Goal: Information Seeking & Learning: Learn about a topic

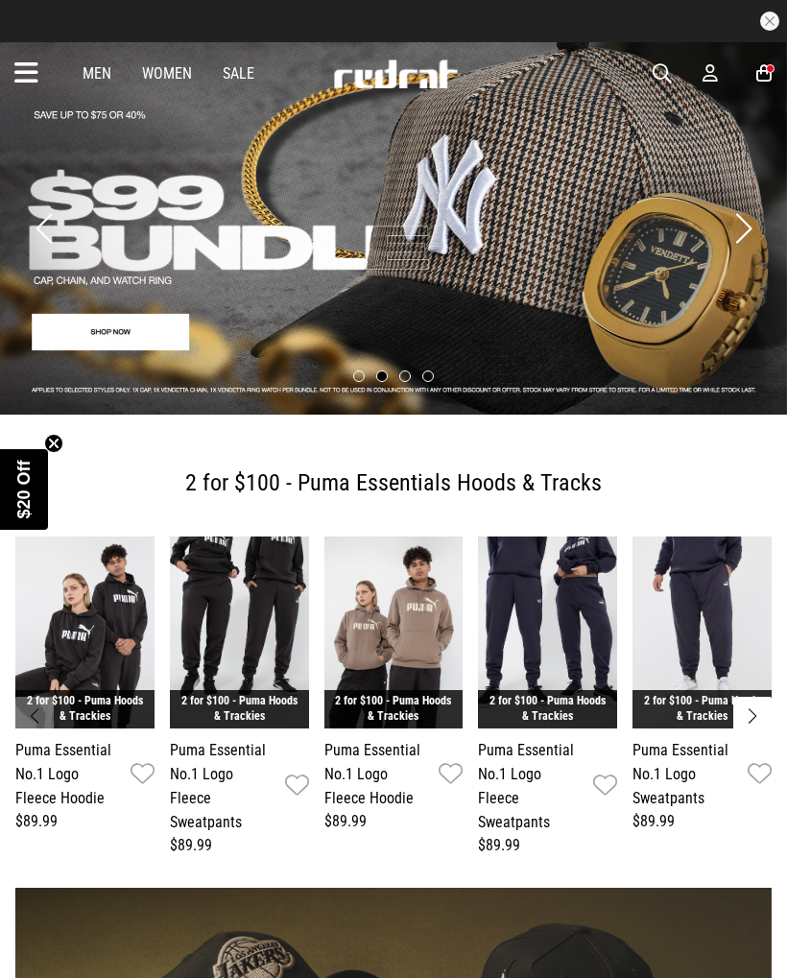
click at [47, 437] on circle "Close teaser" at bounding box center [54, 443] width 18 height 18
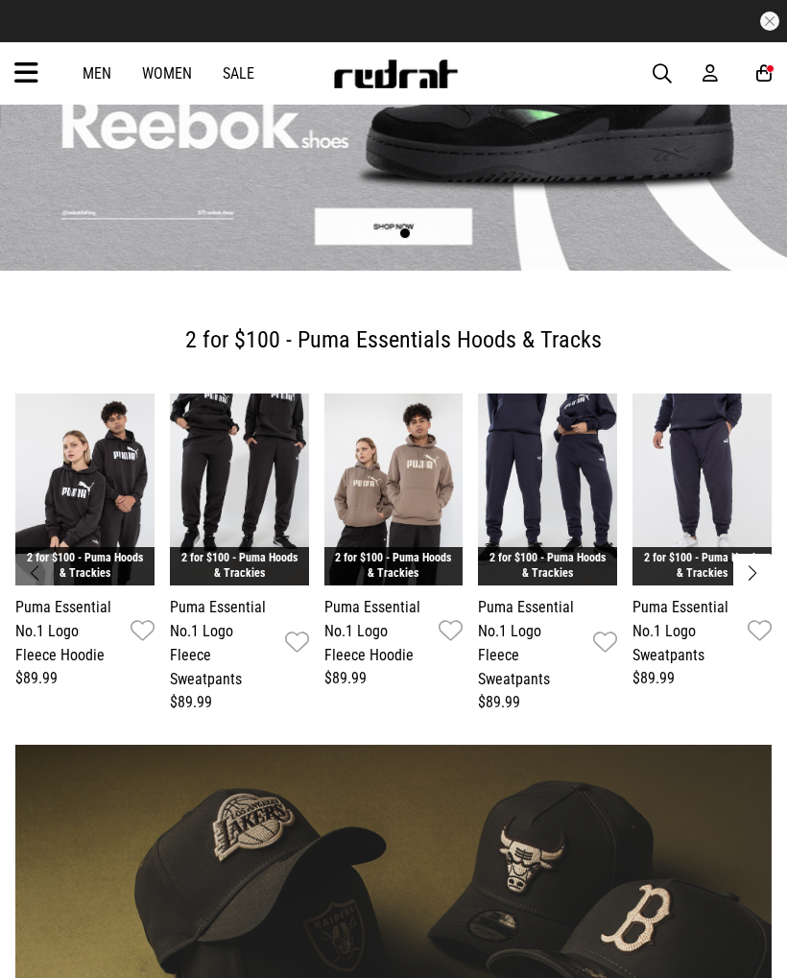
scroll to position [122, 0]
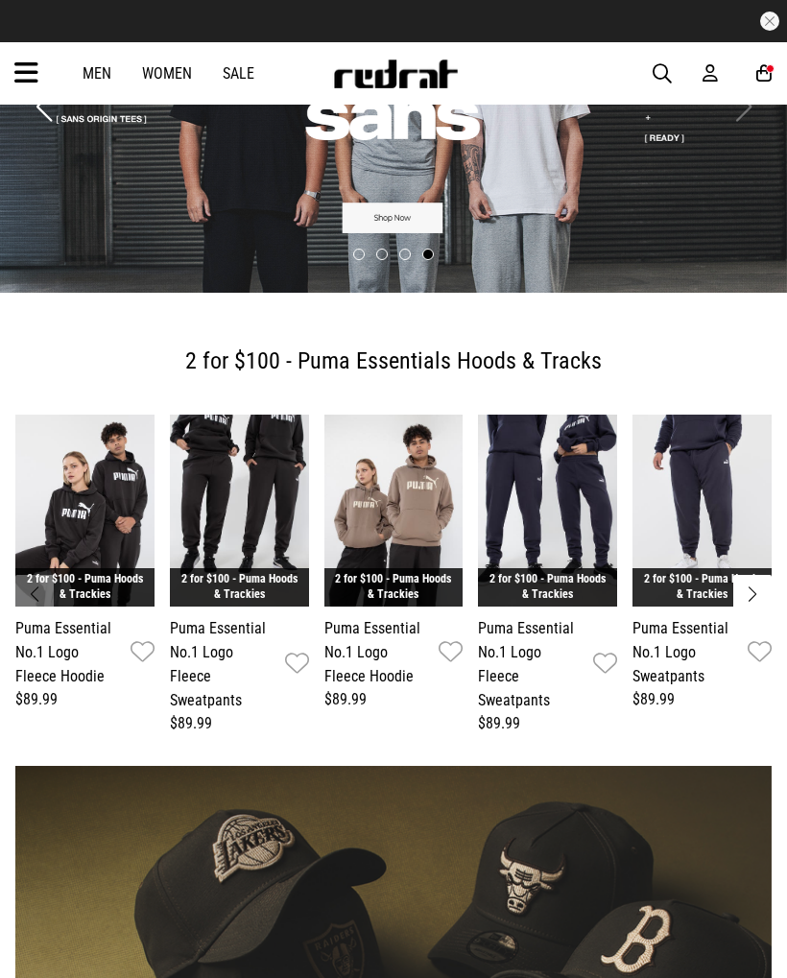
click at [754, 65] on div at bounding box center [729, 73] width 54 height 19
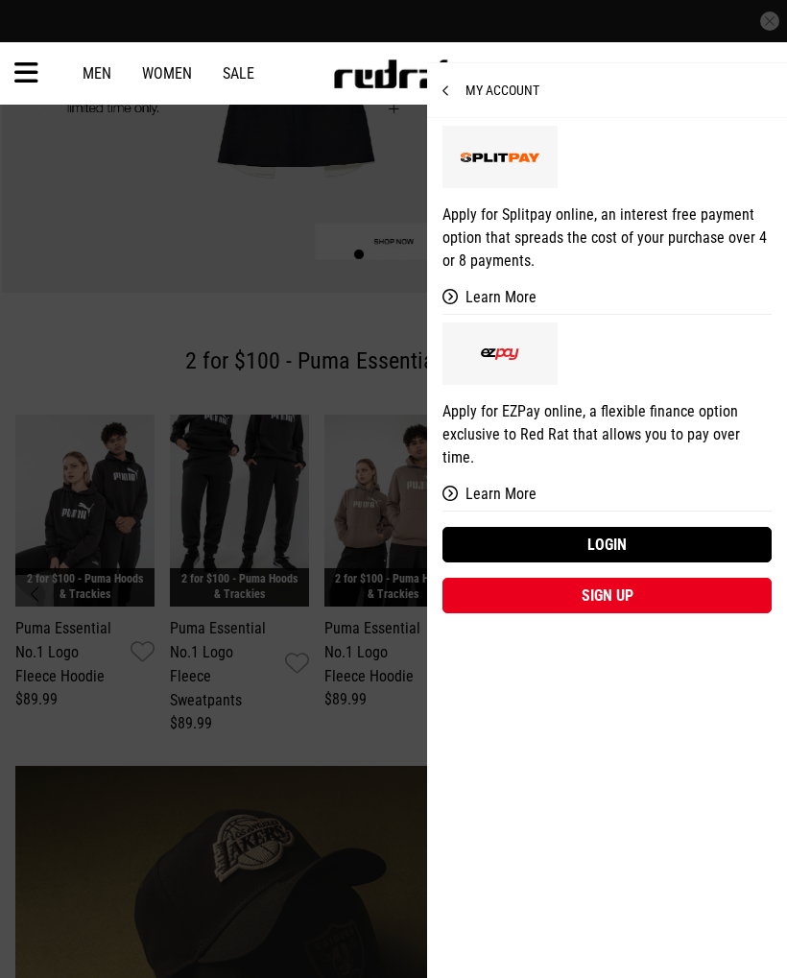
click at [644, 527] on link "Login" at bounding box center [606, 544] width 329 height 35
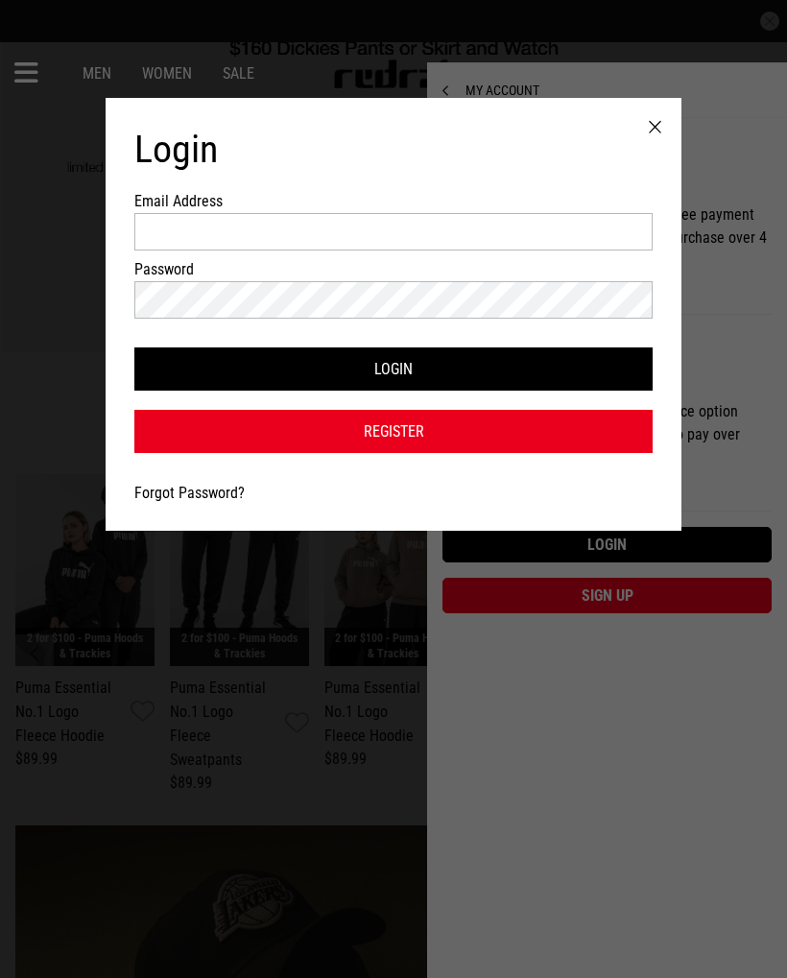
scroll to position [0, 0]
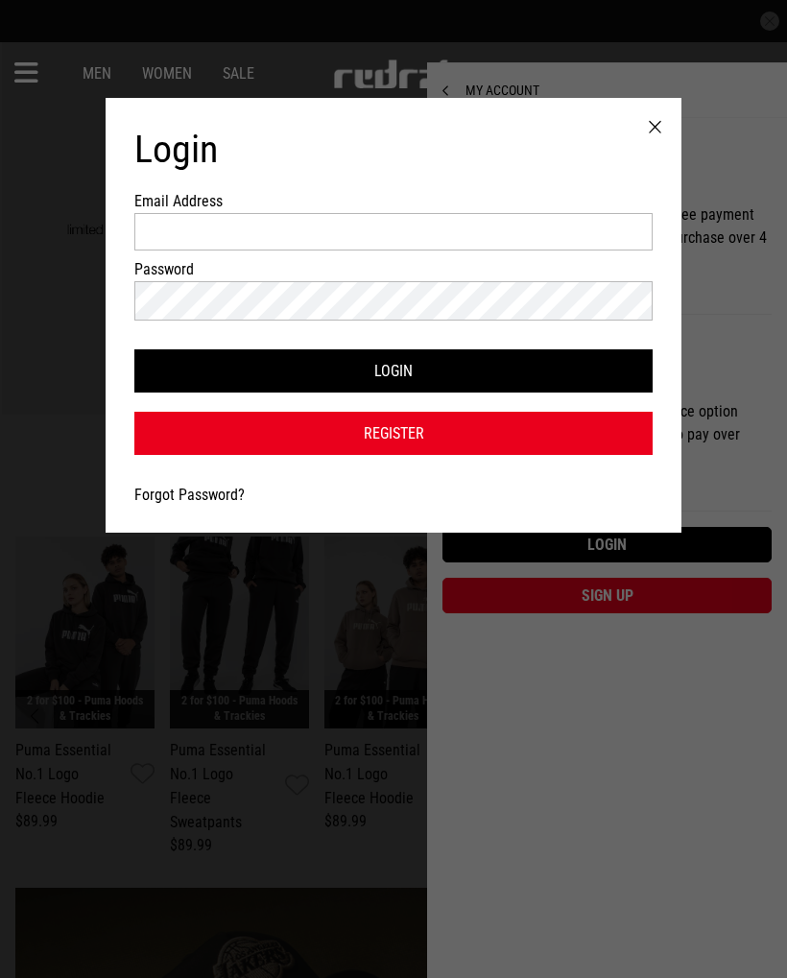
click at [651, 114] on div at bounding box center [654, 127] width 53 height 59
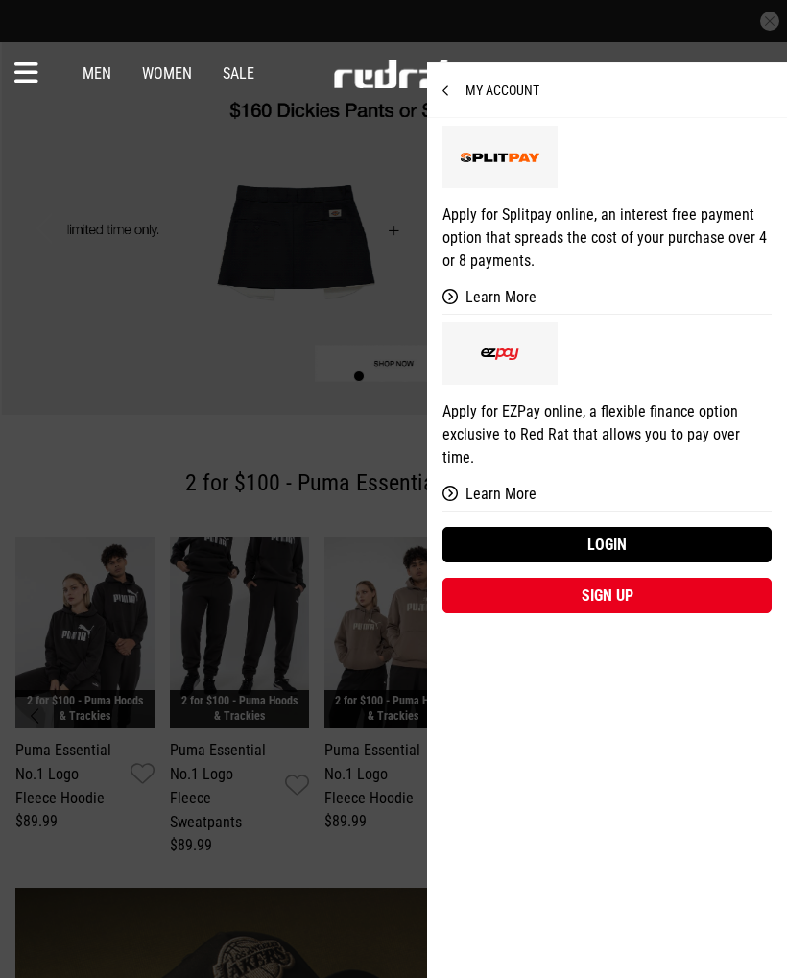
click at [456, 90] on icon at bounding box center [453, 90] width 23 height 13
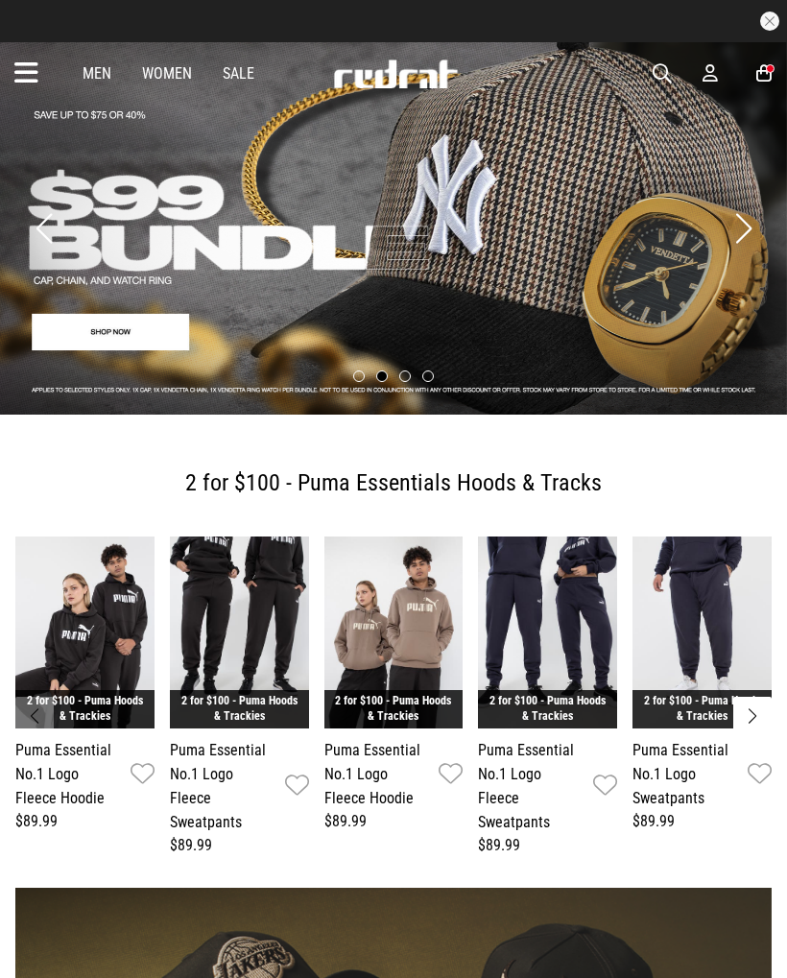
click at [31, 62] on icon at bounding box center [26, 74] width 24 height 32
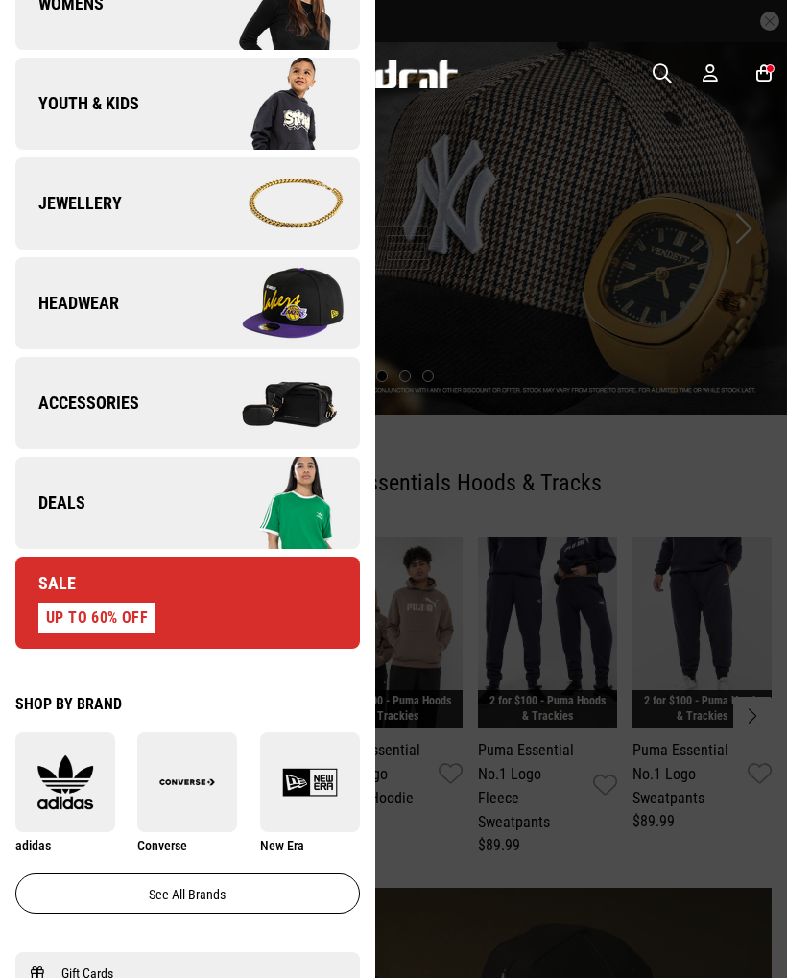
scroll to position [452, 0]
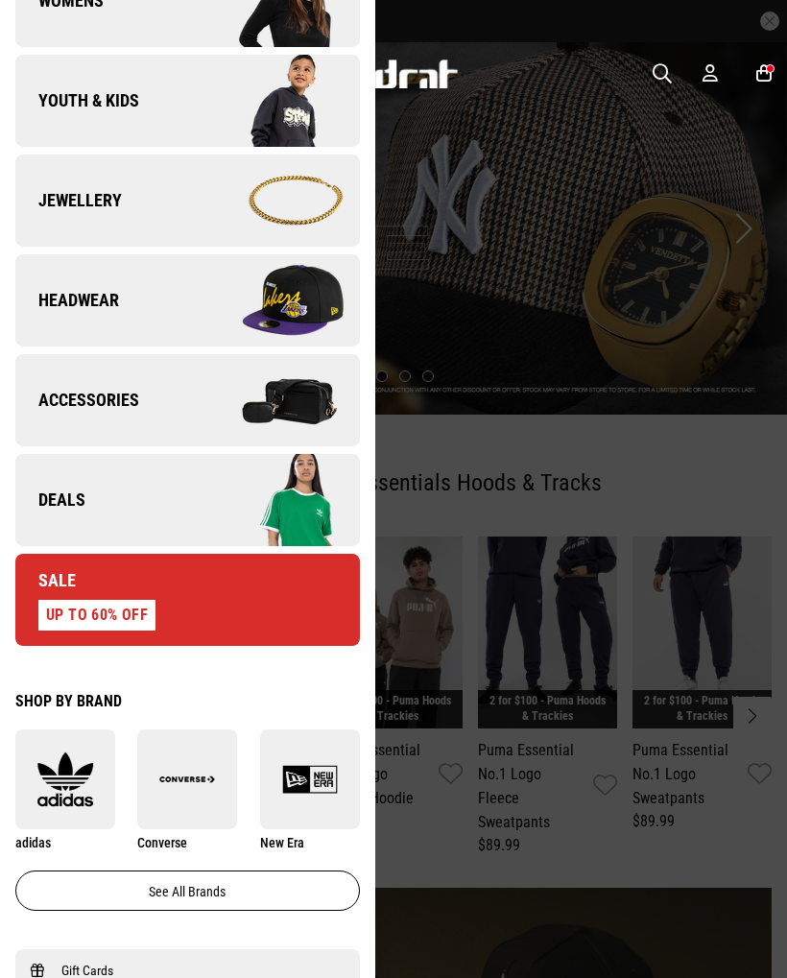
click at [93, 505] on link "Deals" at bounding box center [187, 500] width 344 height 92
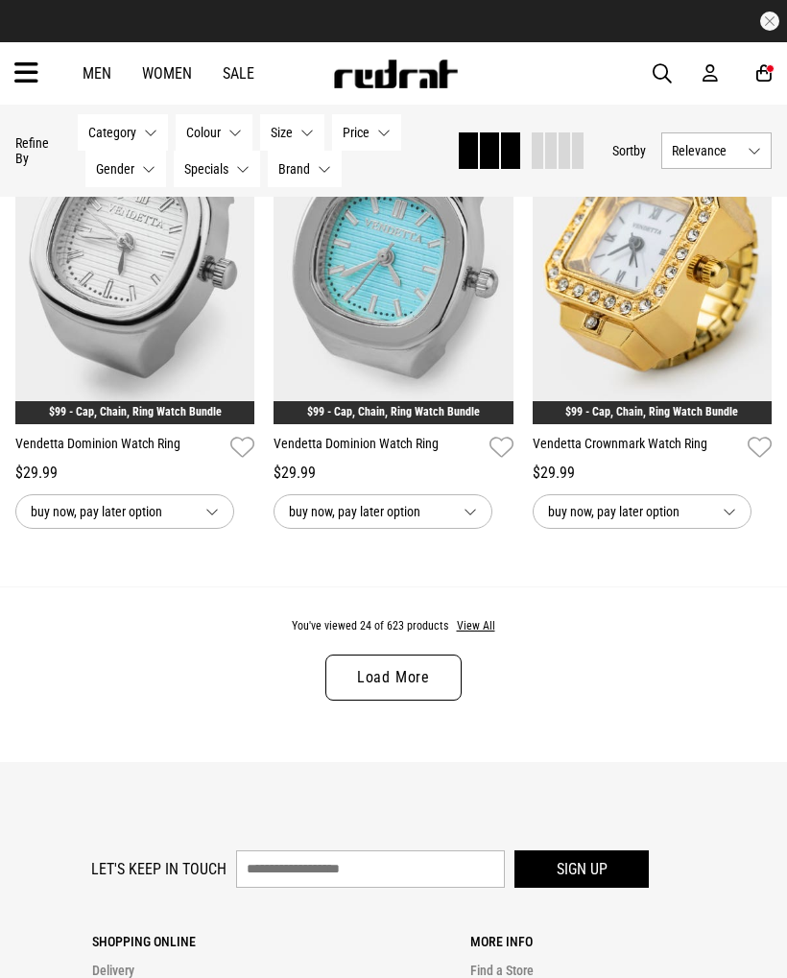
scroll to position [3911, 0]
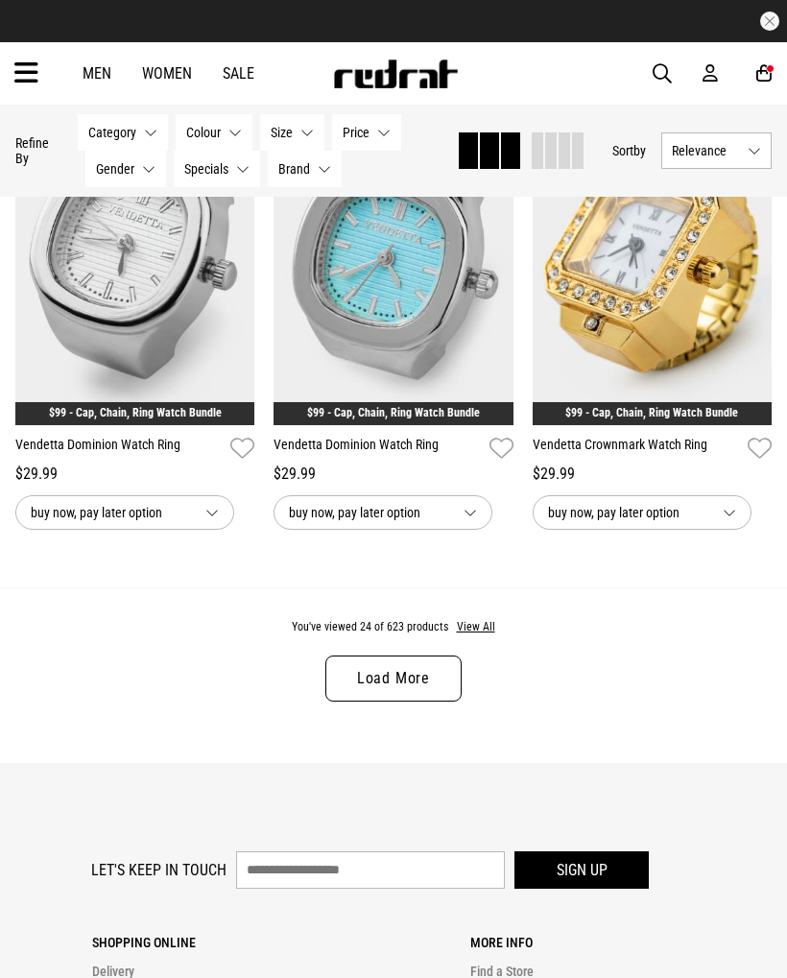
click at [481, 636] on button "View All" at bounding box center [476, 627] width 40 height 17
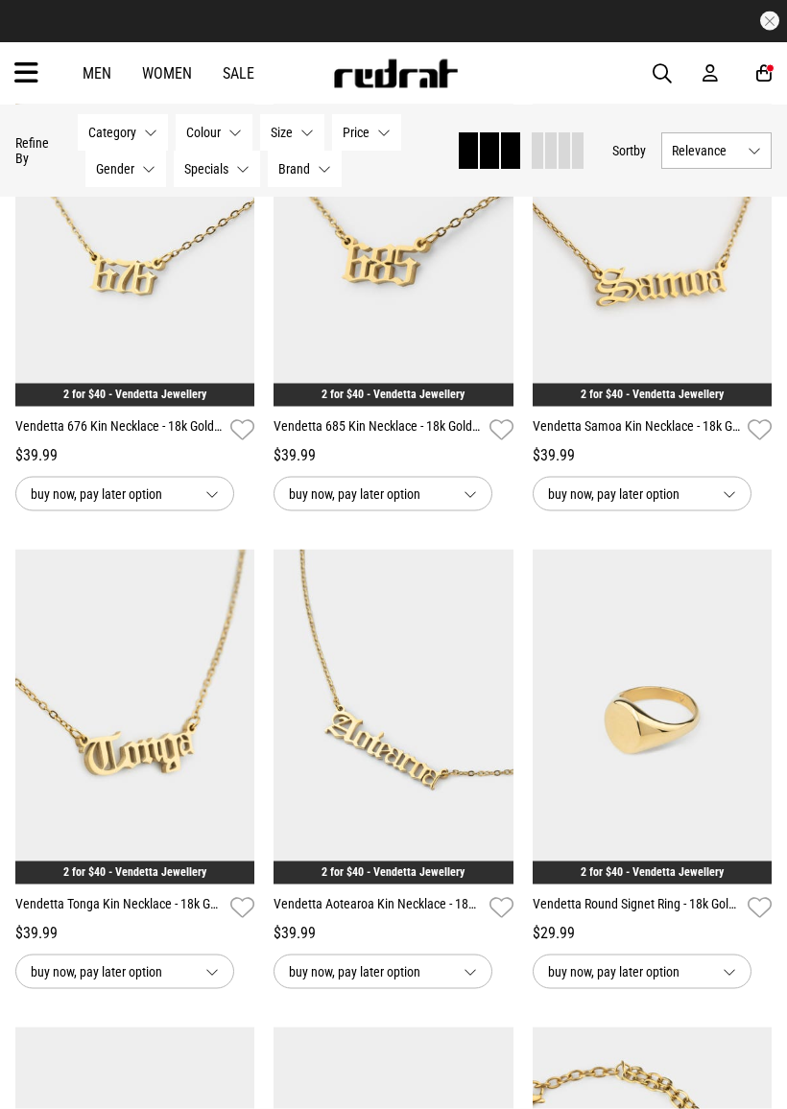
scroll to position [13958, 0]
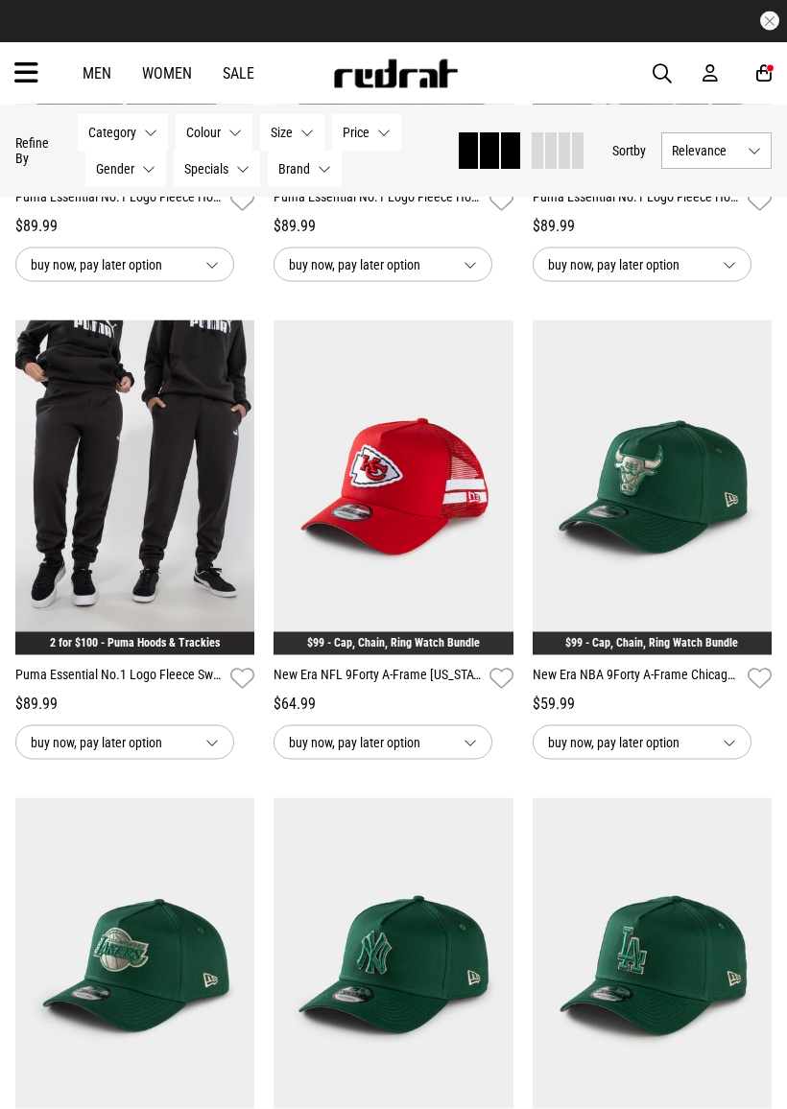
scroll to position [25664, 0]
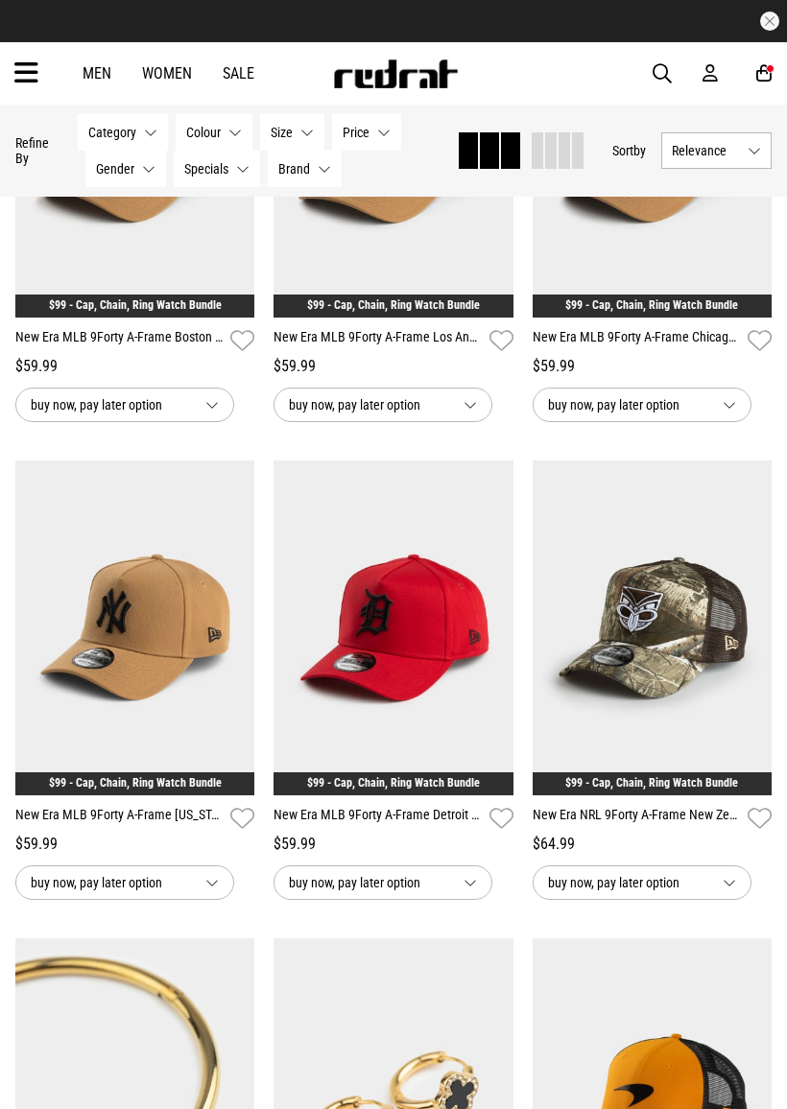
scroll to position [35183, 0]
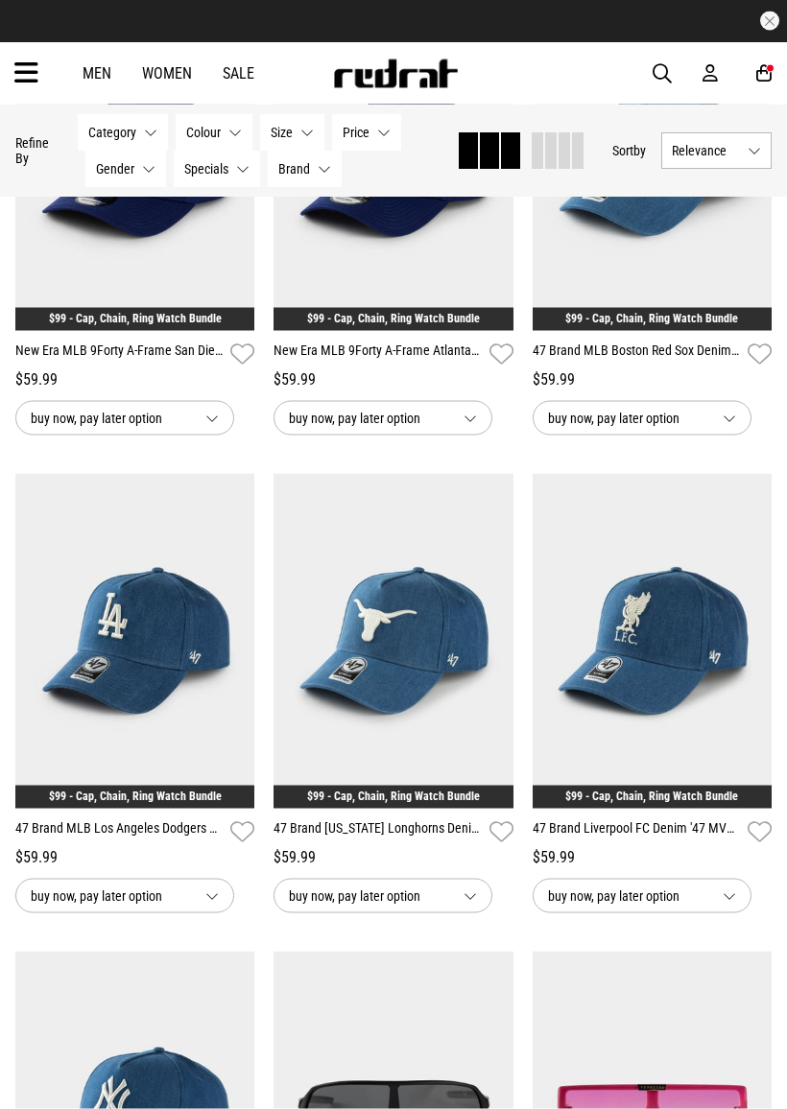
scroll to position [41278, 0]
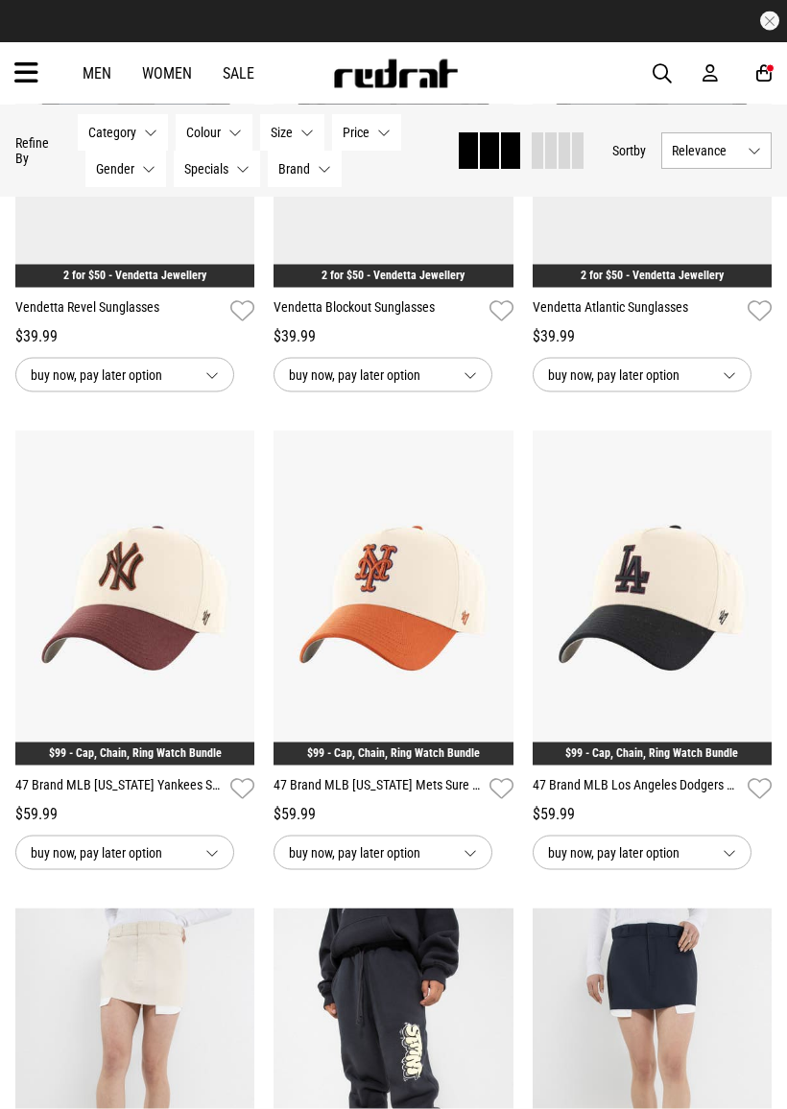
scroll to position [43232, 0]
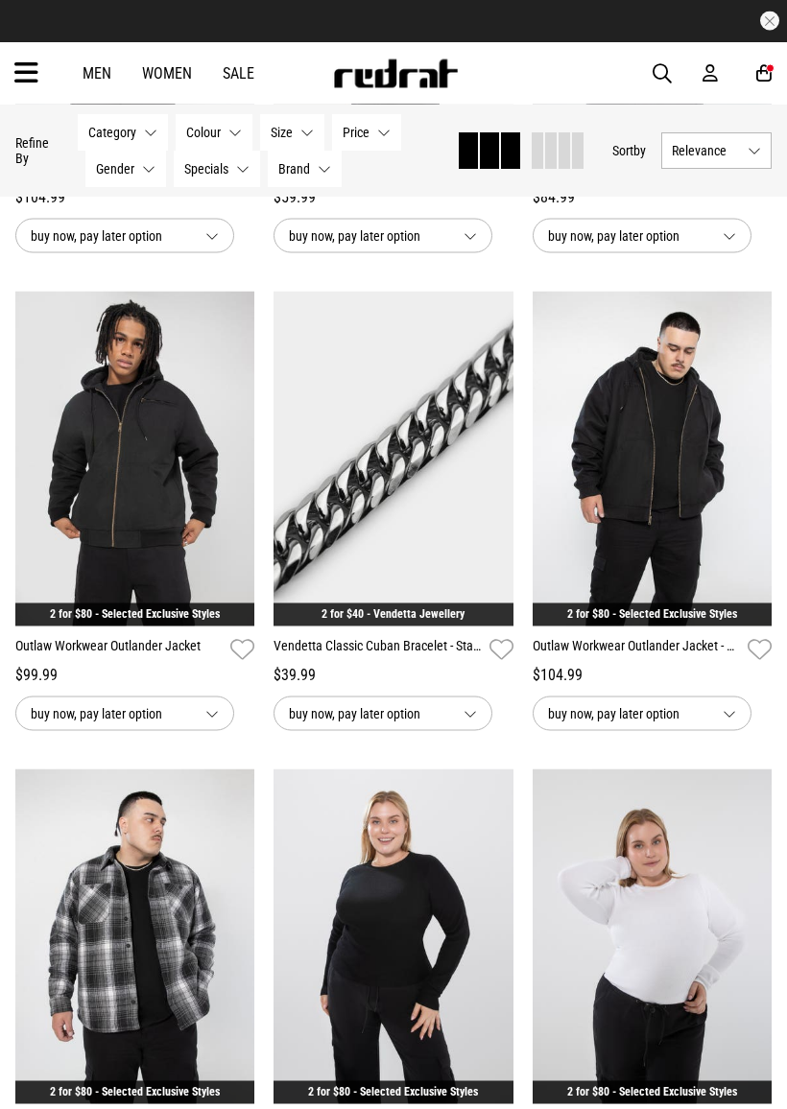
scroll to position [51495, 0]
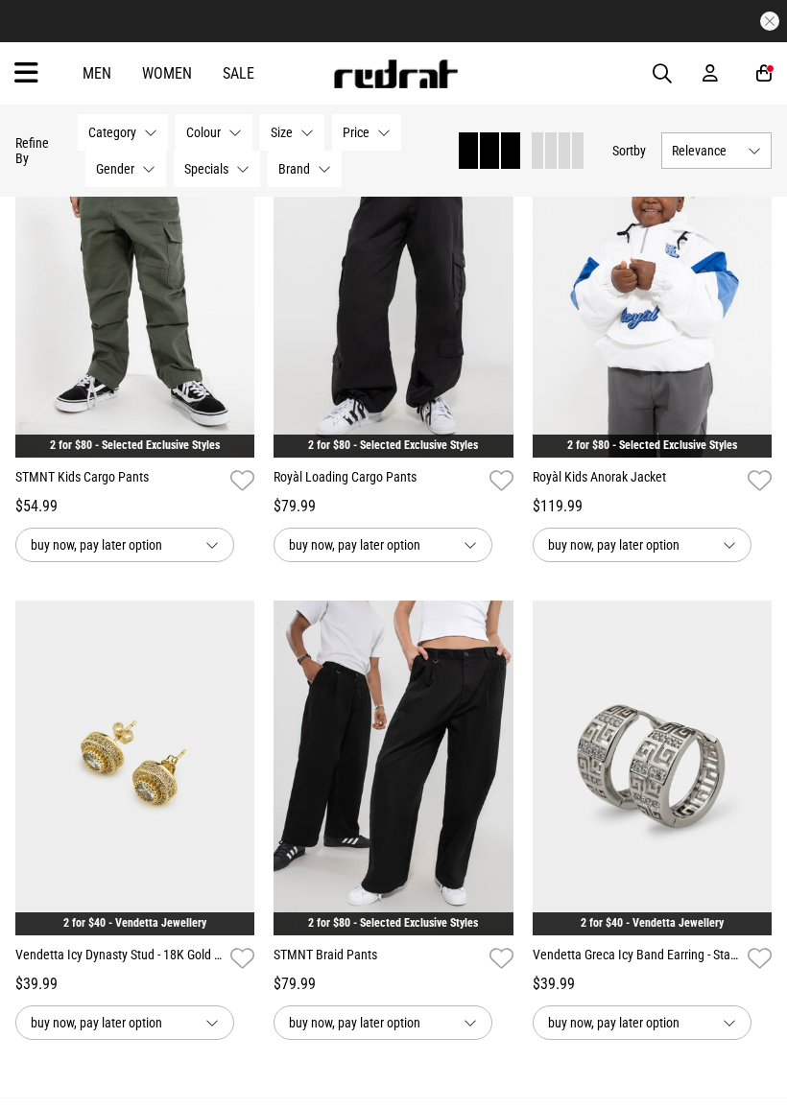
scroll to position [60742, 0]
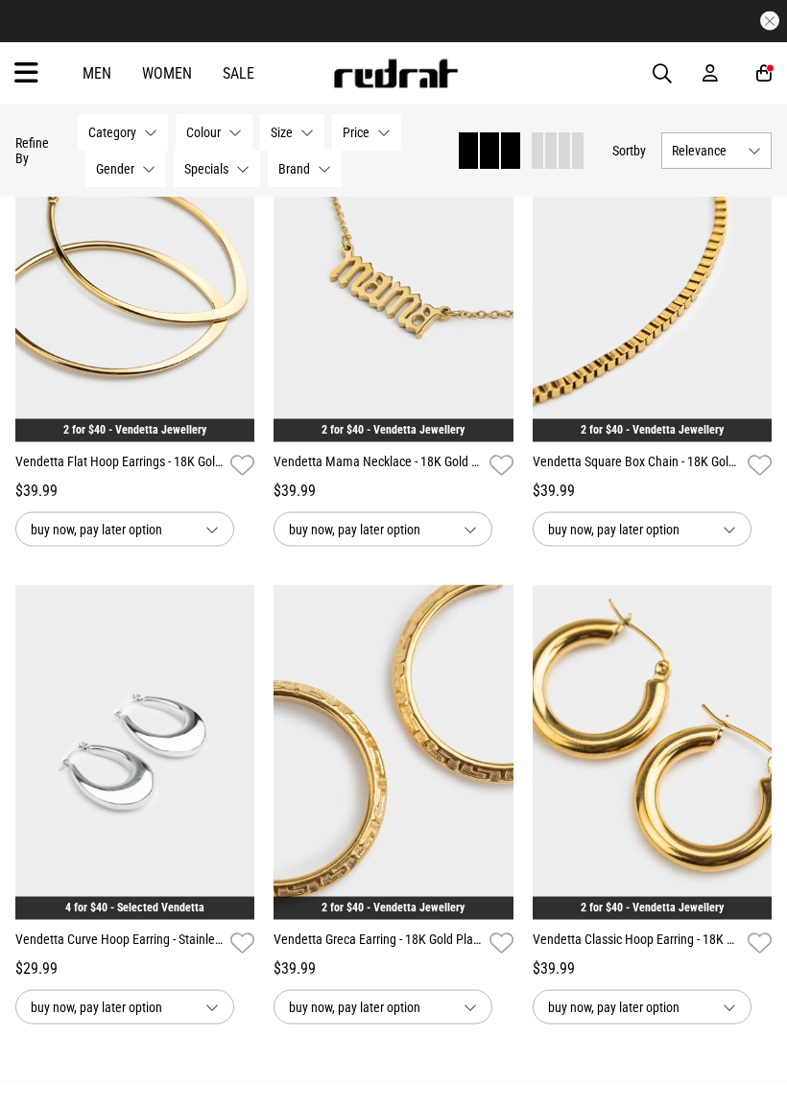
scroll to position [68422, 0]
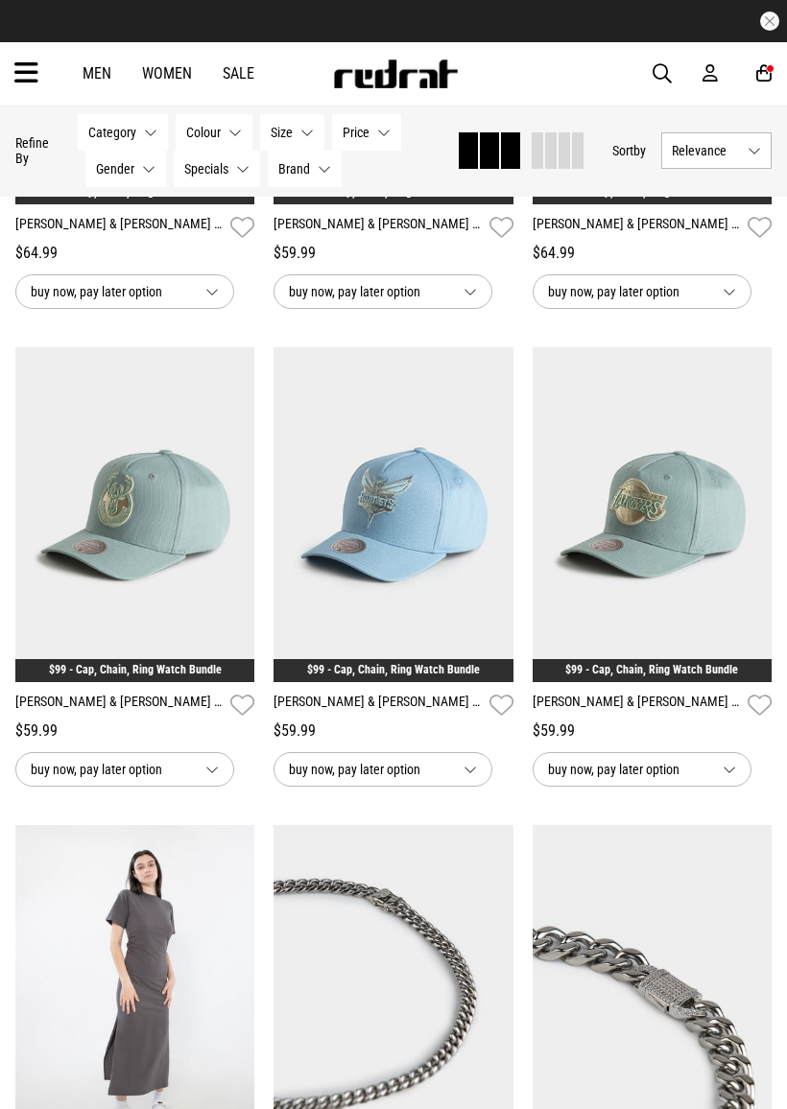
scroll to position [79240, 0]
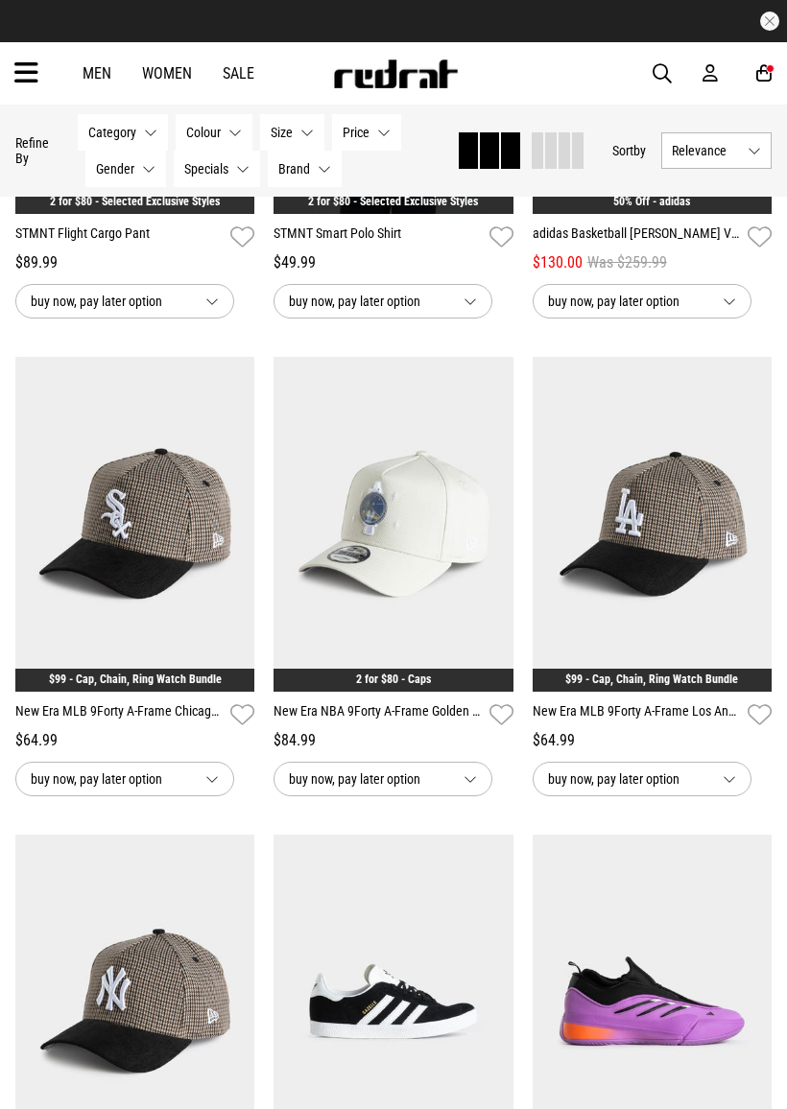
scroll to position [81225, 0]
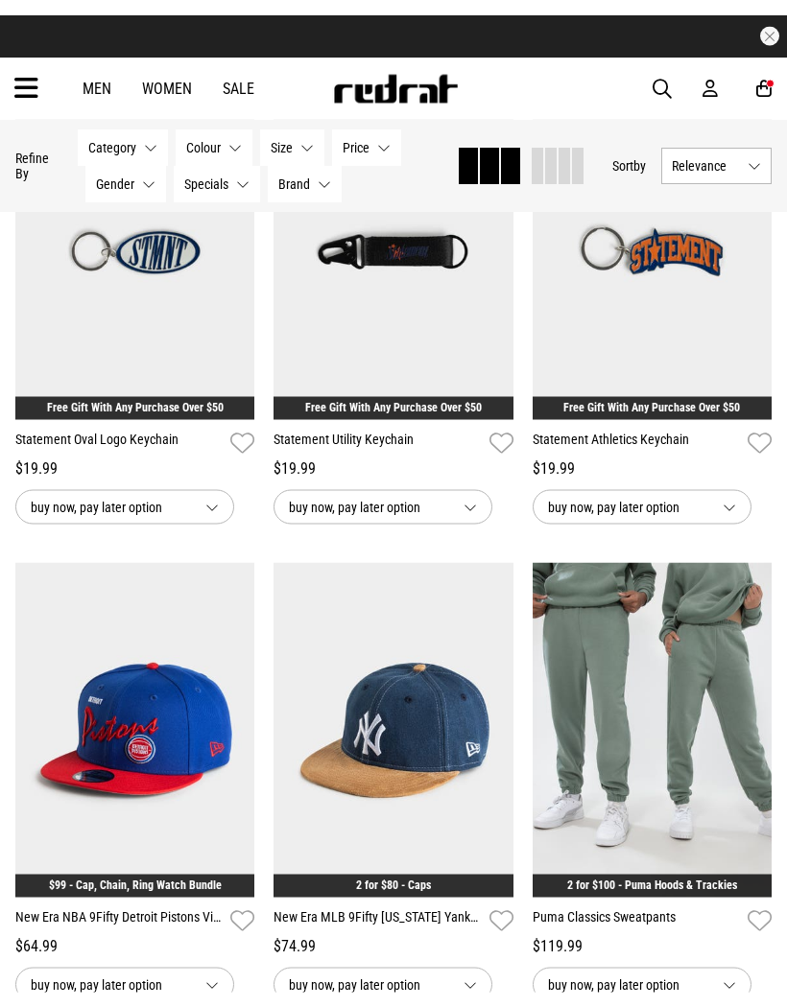
scroll to position [82772, 0]
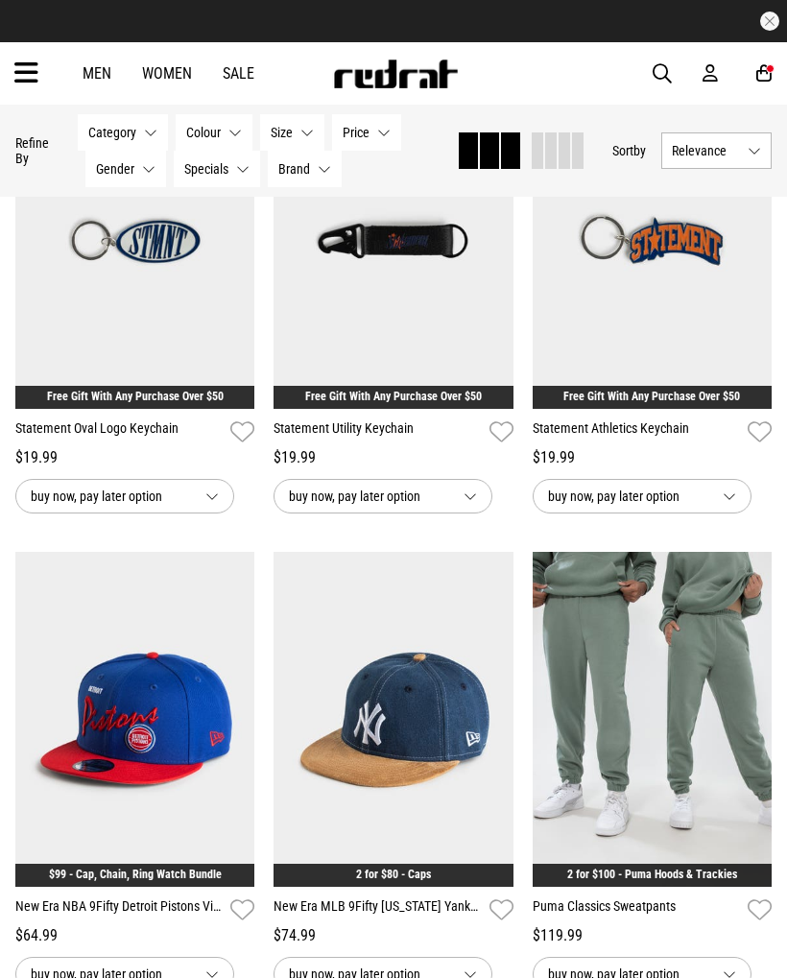
click at [663, 69] on span "button" at bounding box center [661, 73] width 19 height 23
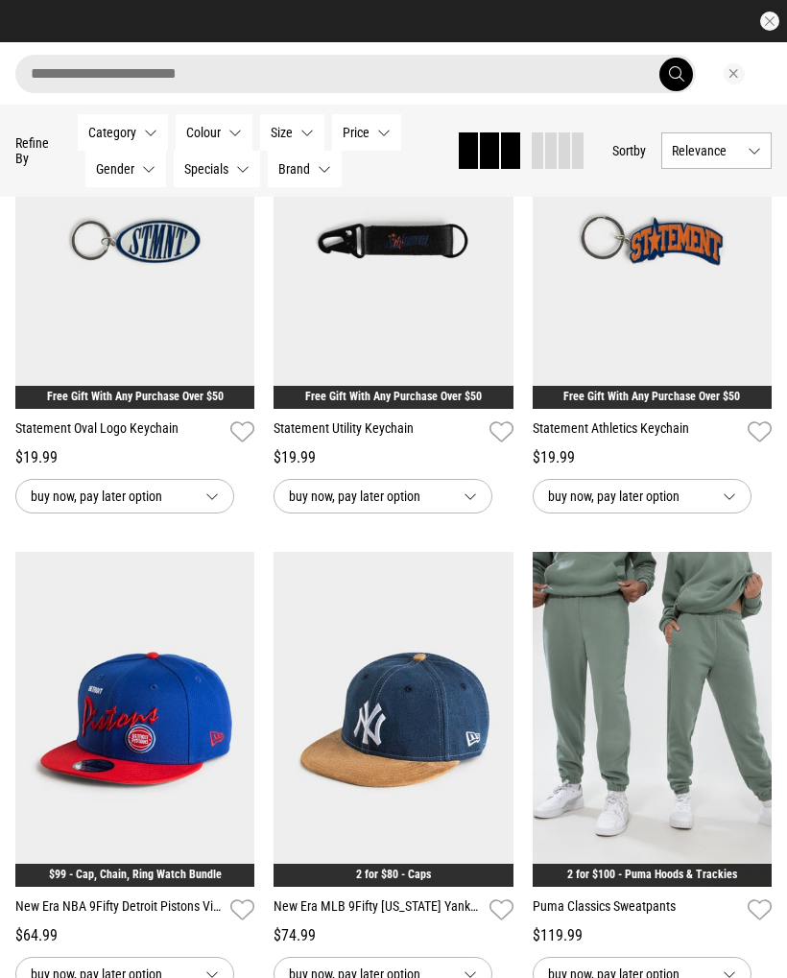
click at [356, 58] on input "search" at bounding box center [355, 74] width 680 height 38
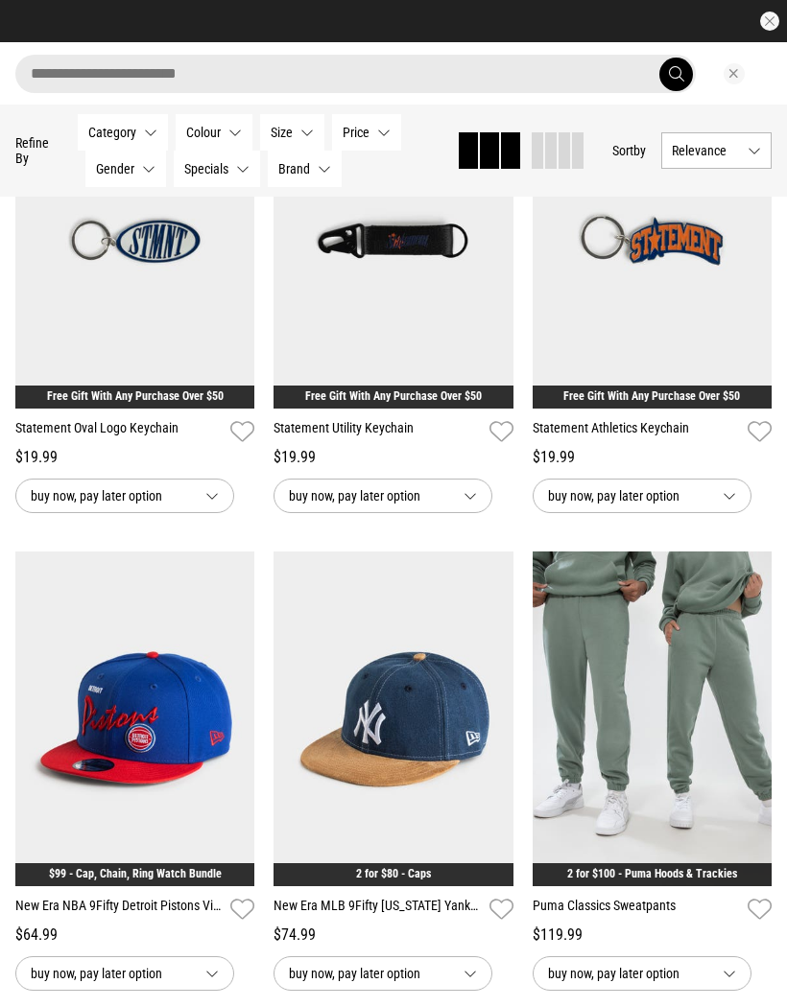
type input "*"
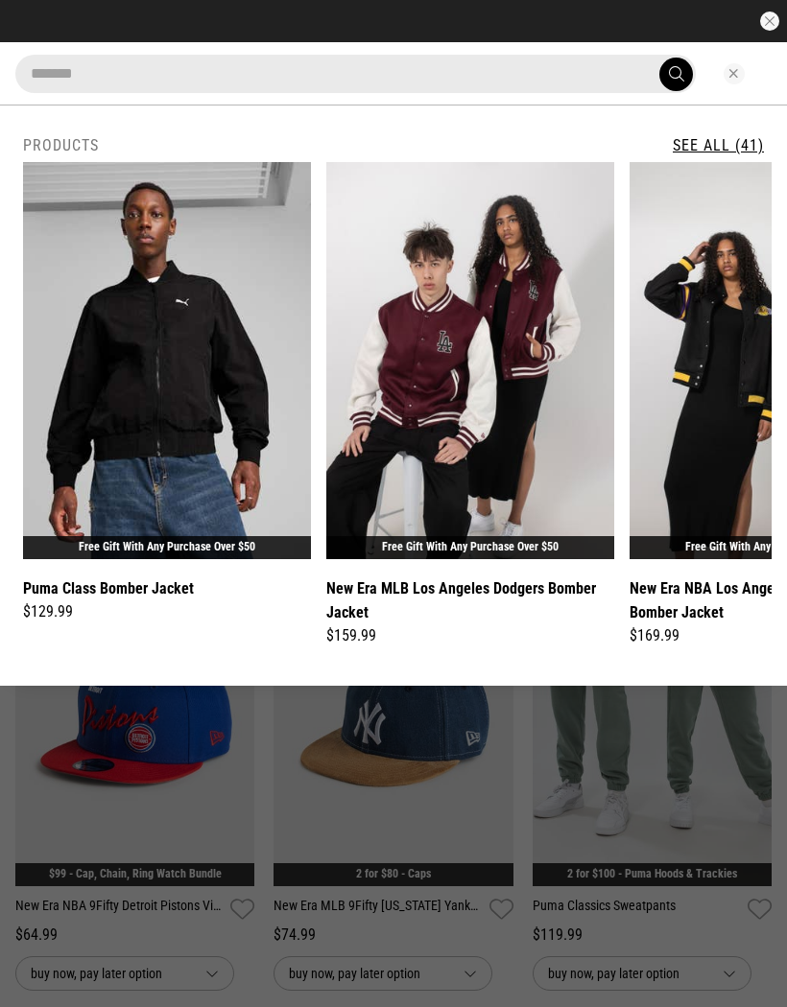
type input "*******"
click at [675, 74] on button "submit" at bounding box center [676, 75] width 34 height 34
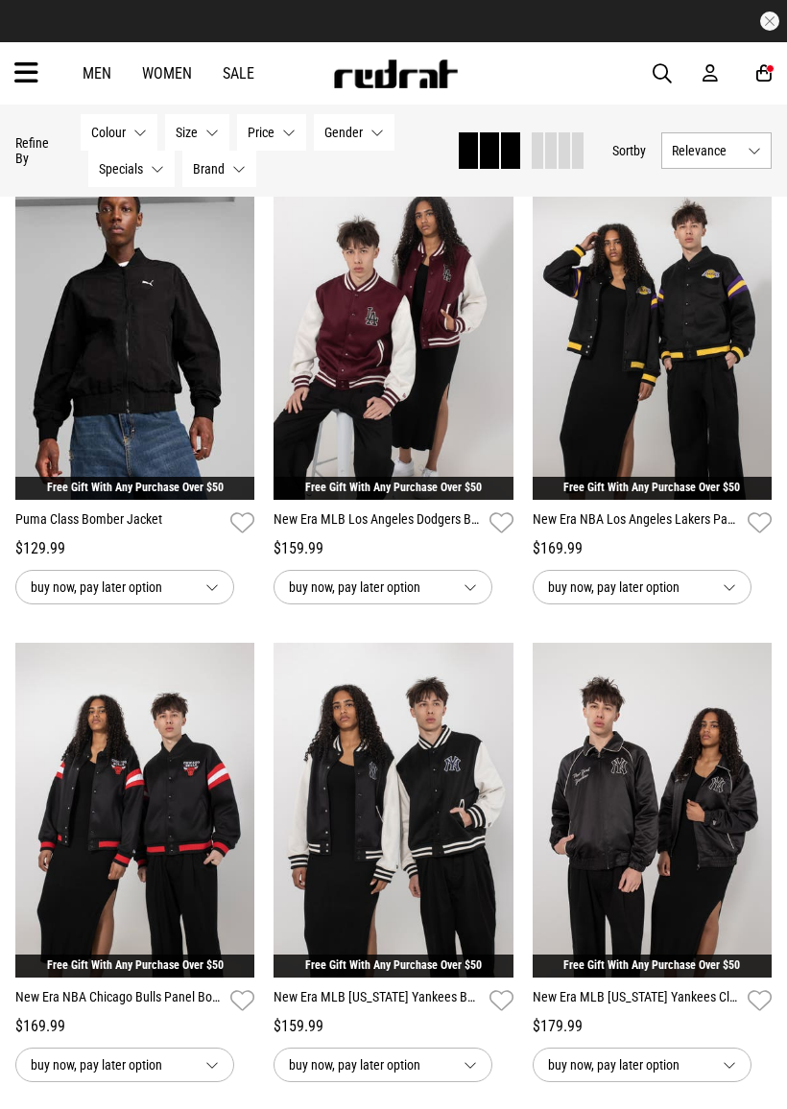
scroll to position [171, 0]
click at [490, 319] on button "Next" at bounding box center [492, 320] width 24 height 23
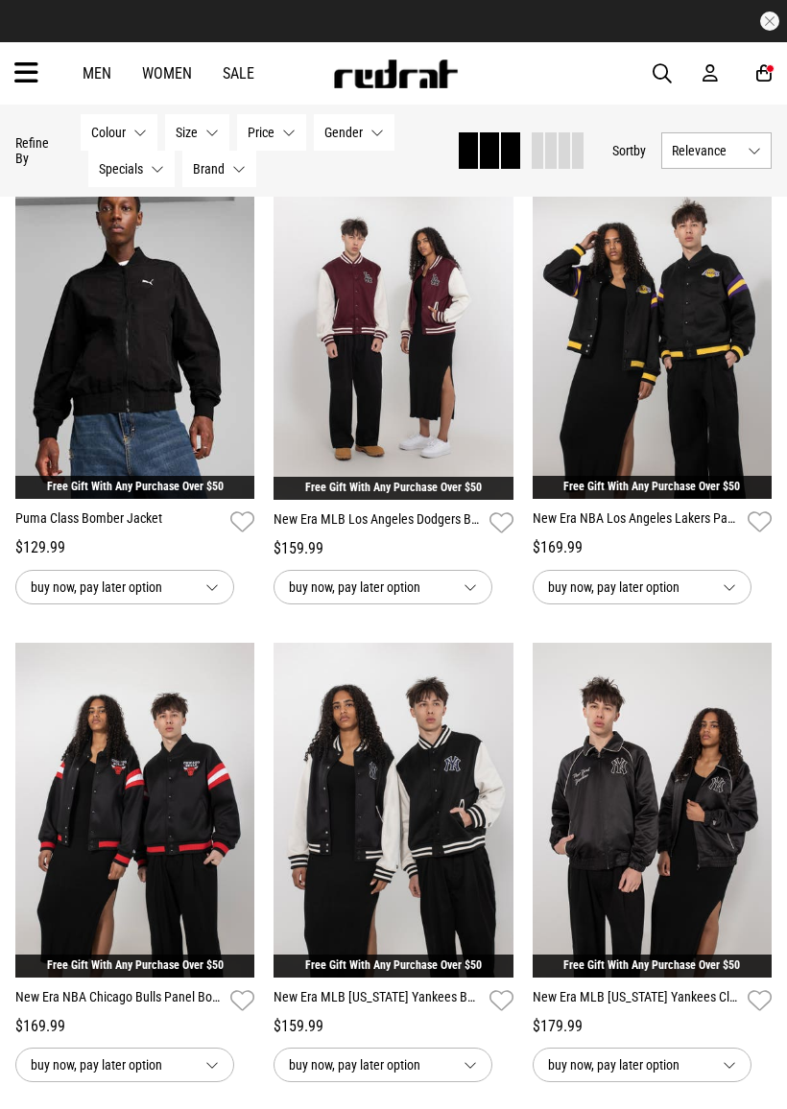
click at [489, 319] on button "Next" at bounding box center [492, 320] width 24 height 23
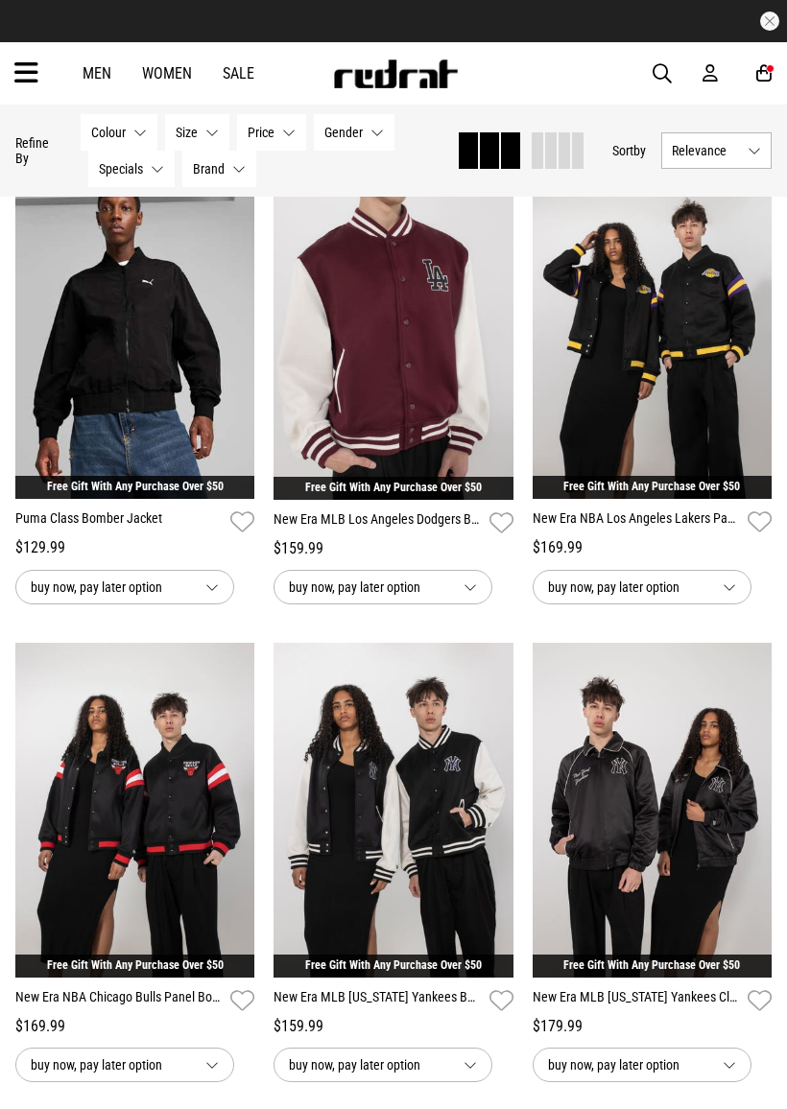
click at [497, 316] on button "Next" at bounding box center [492, 320] width 24 height 23
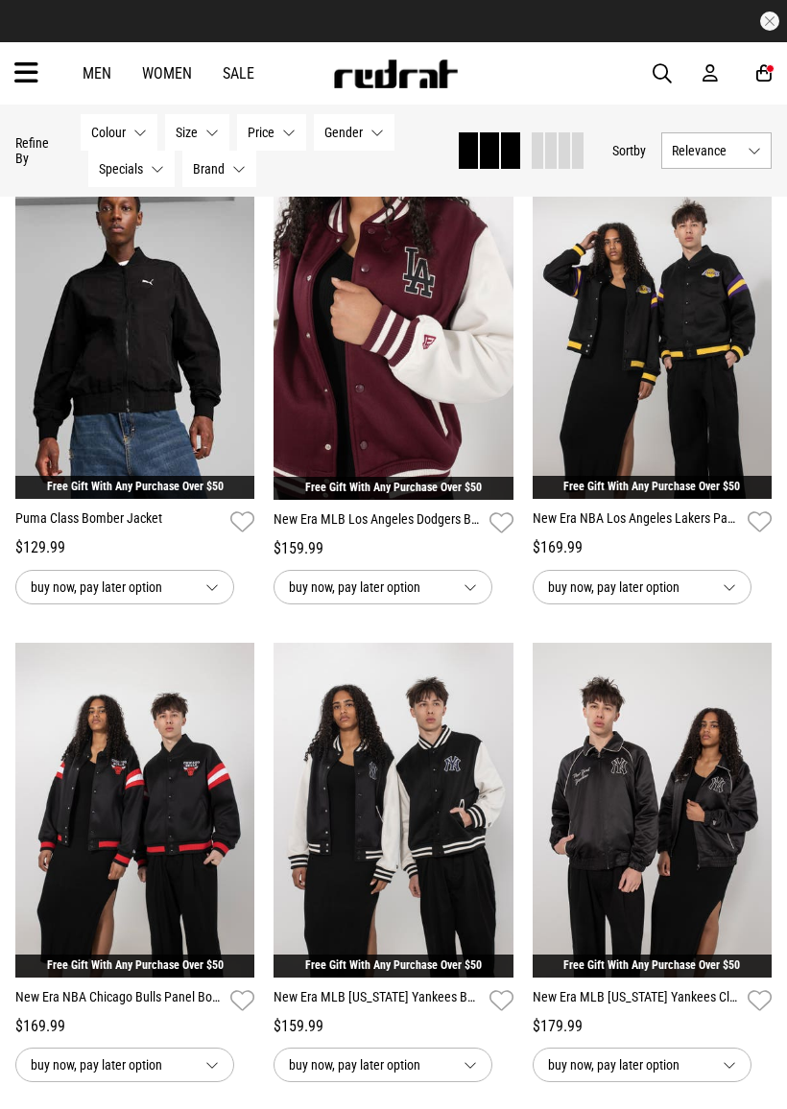
click at [497, 316] on button "Next" at bounding box center [492, 320] width 24 height 23
click at [493, 319] on button "Next" at bounding box center [492, 320] width 24 height 23
click at [442, 373] on img at bounding box center [393, 332] width 240 height 336
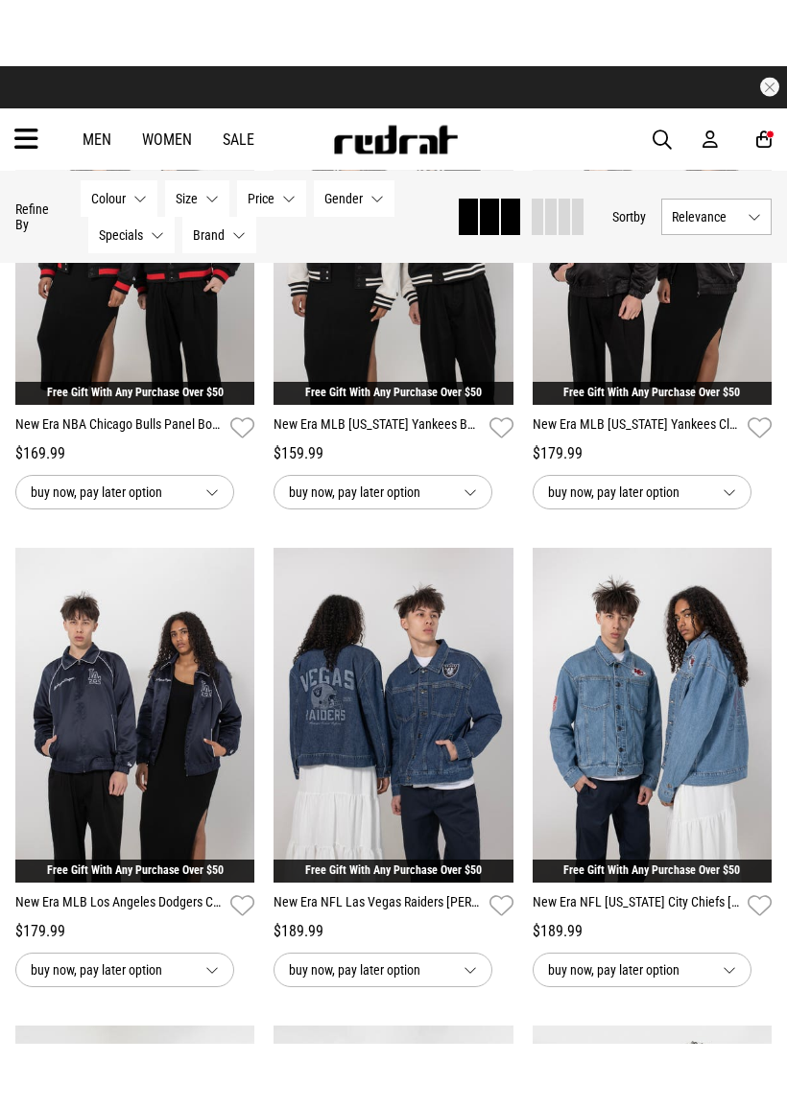
scroll to position [813, 0]
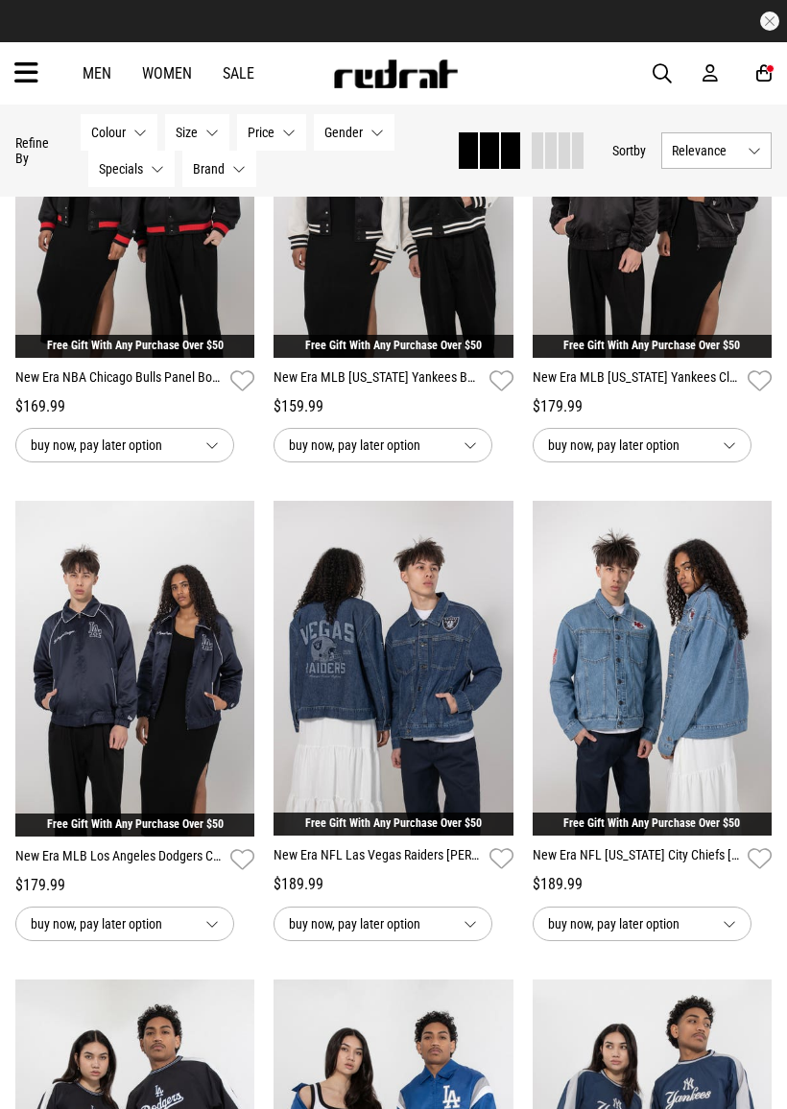
click at [232, 674] on img at bounding box center [135, 669] width 240 height 336
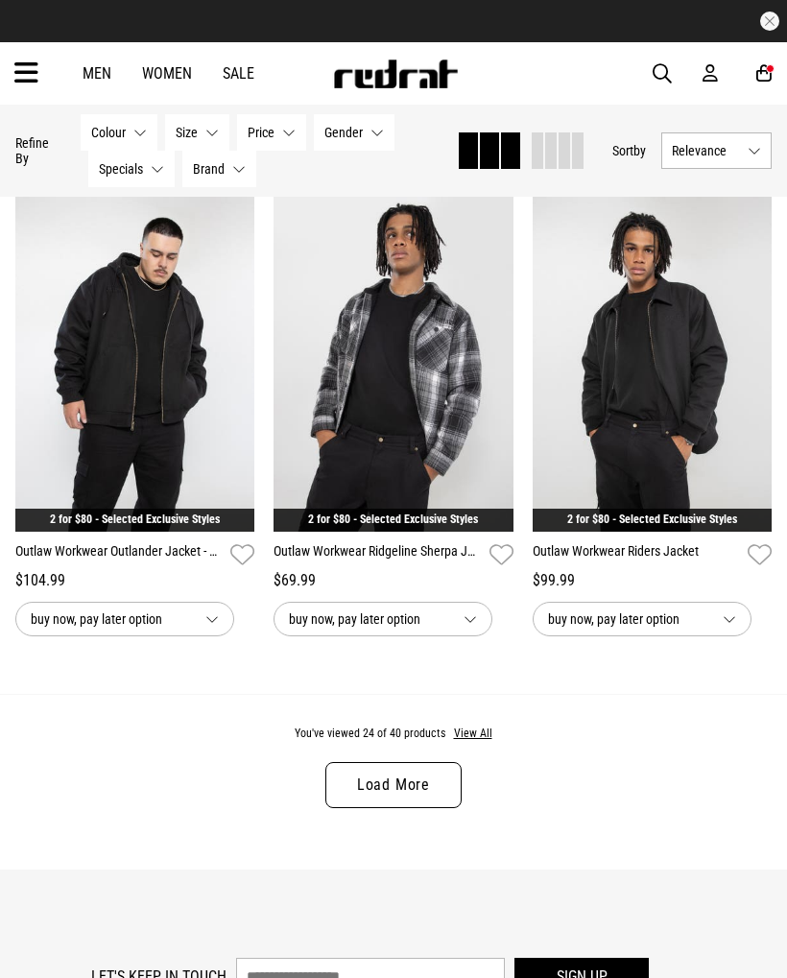
scroll to position [3504, 0]
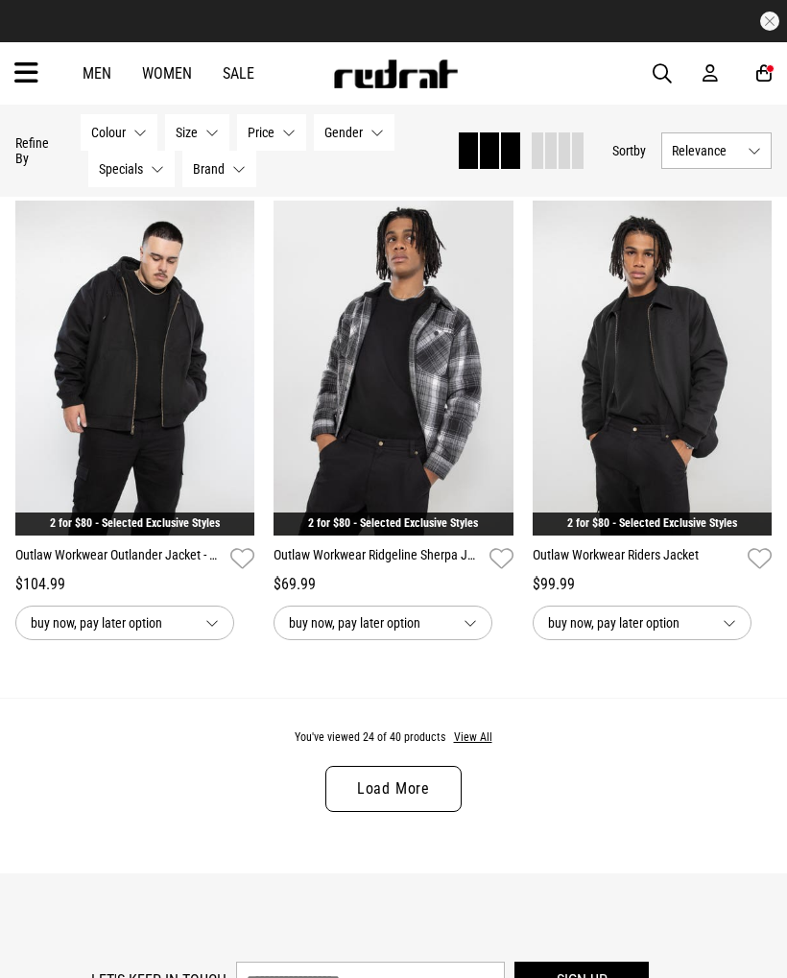
click at [476, 746] on button "View All" at bounding box center [473, 737] width 40 height 17
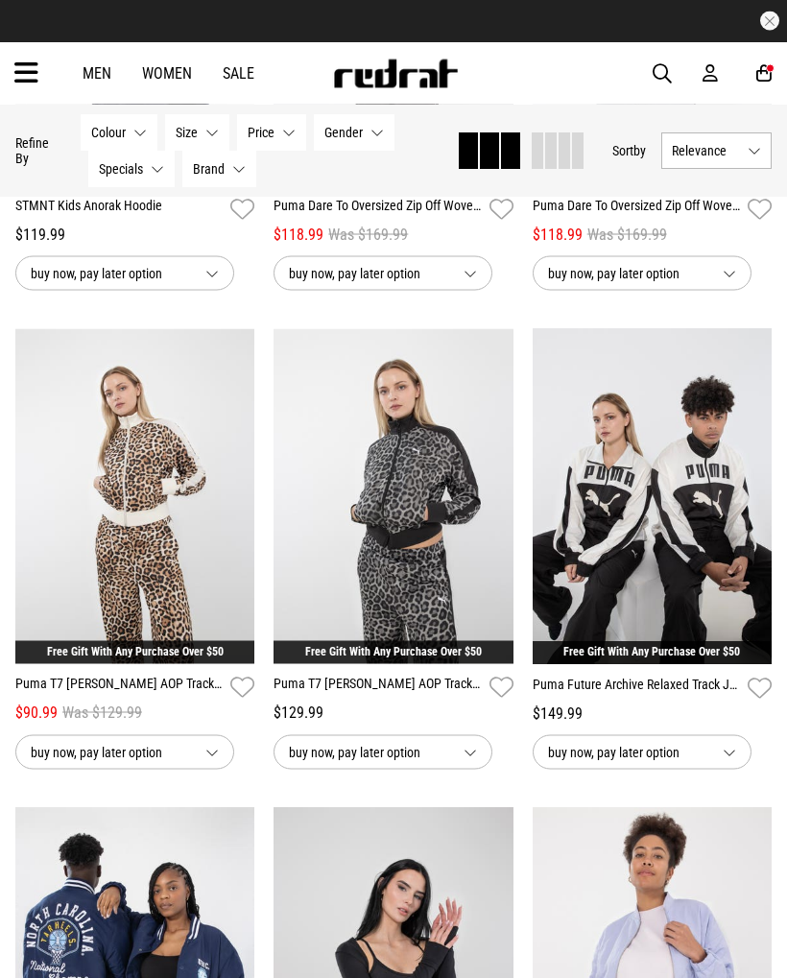
scroll to position [4792, 0]
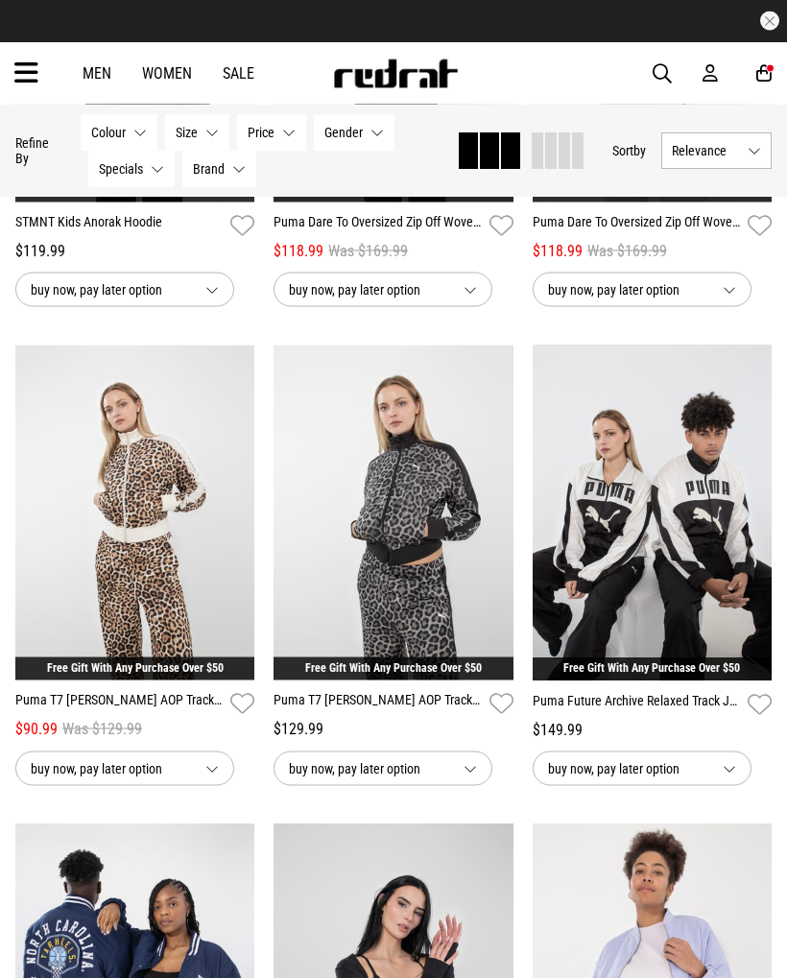
click at [763, 718] on icon "button" at bounding box center [759, 705] width 24 height 28
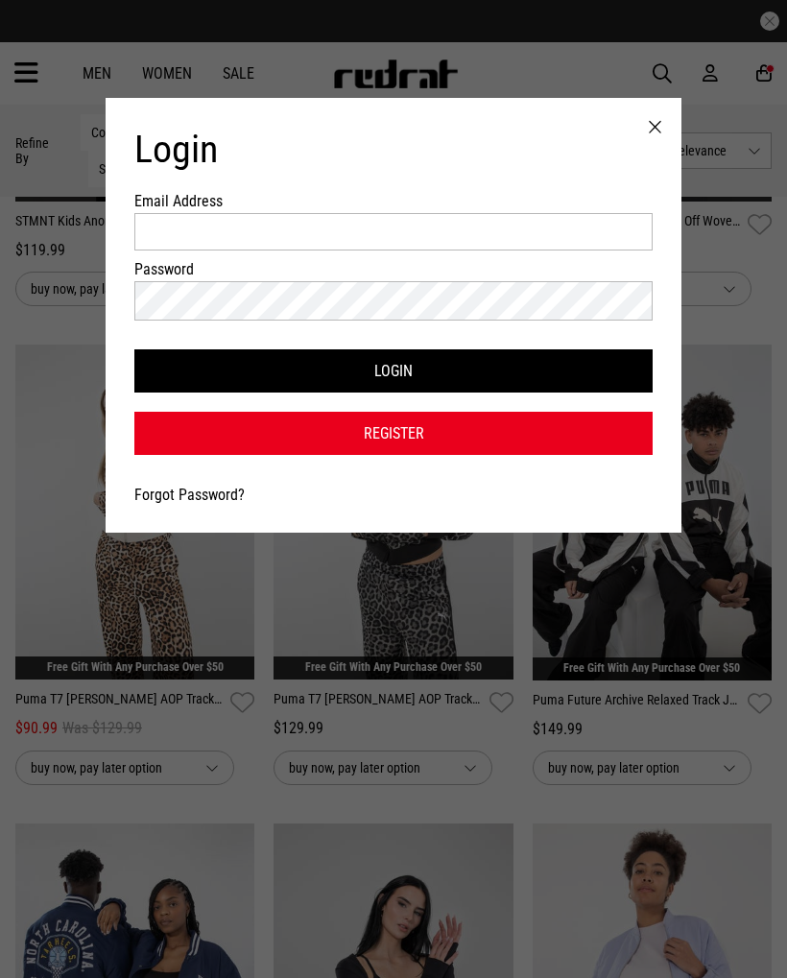
click at [653, 124] on div at bounding box center [654, 127] width 53 height 59
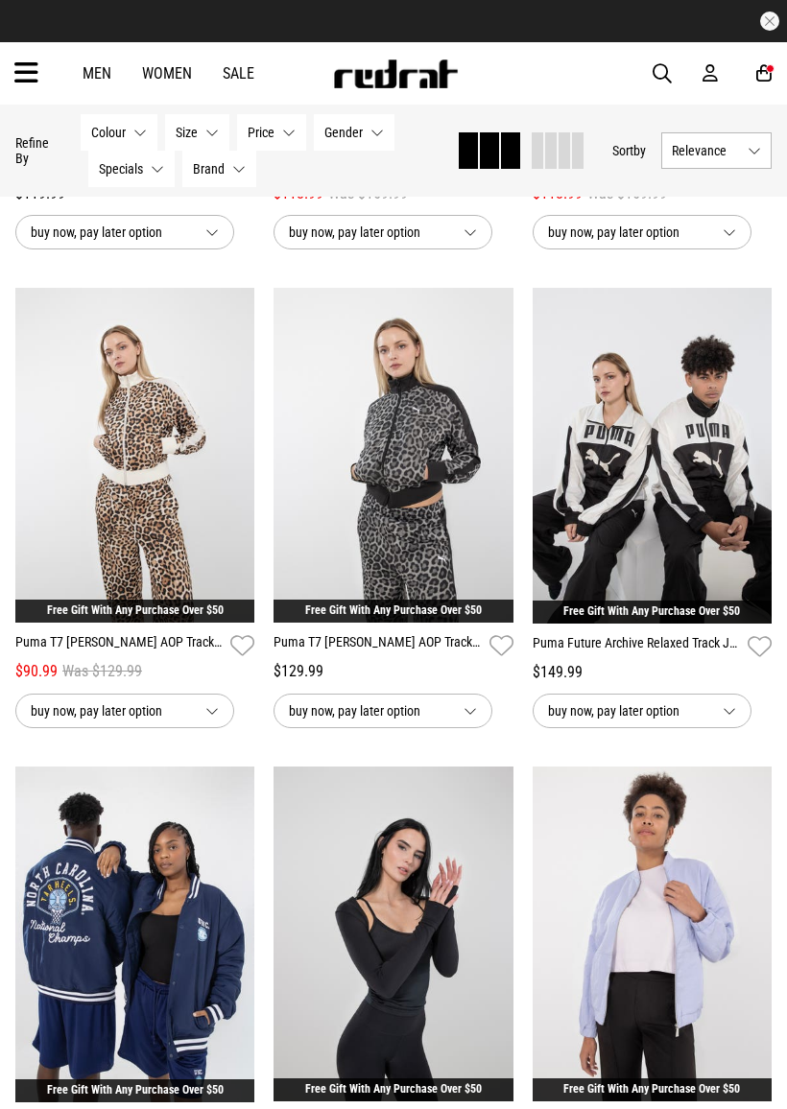
scroll to position [4853, 0]
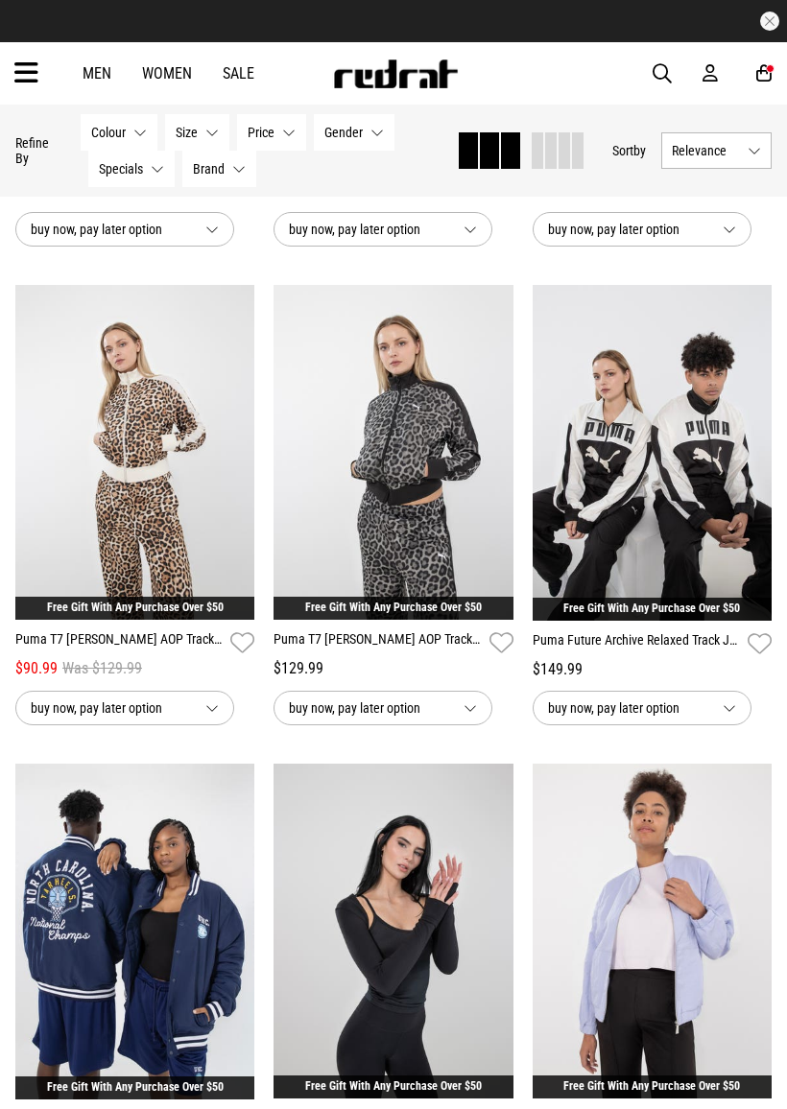
click at [695, 526] on img at bounding box center [652, 453] width 240 height 336
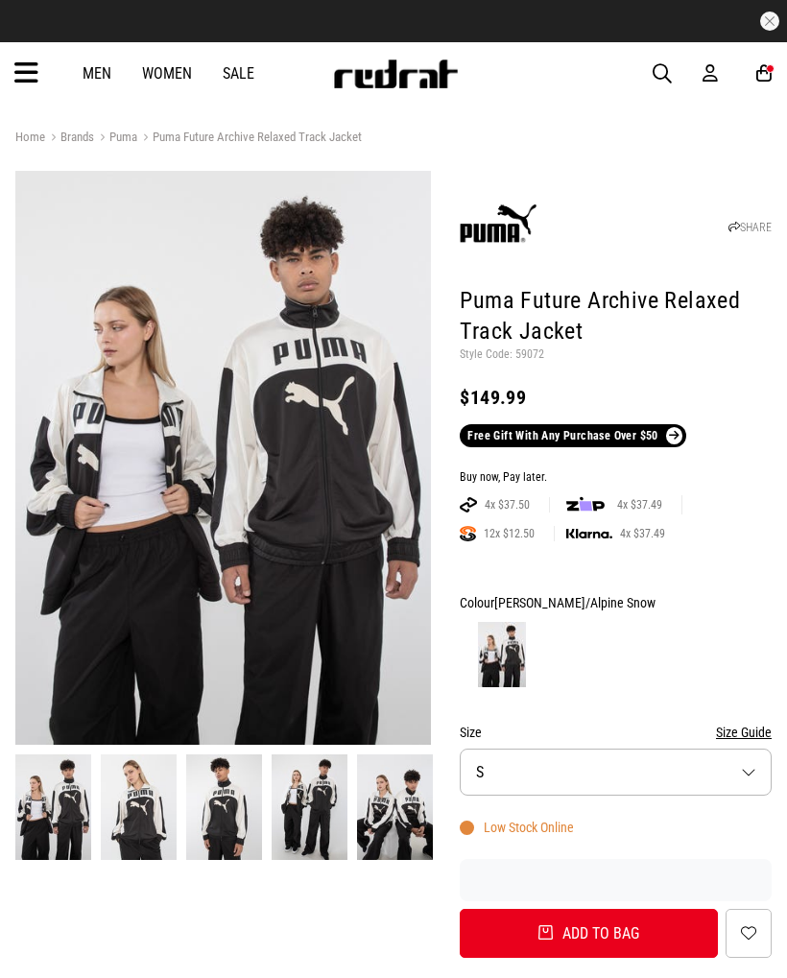
click at [650, 767] on button "Size S" at bounding box center [616, 771] width 312 height 47
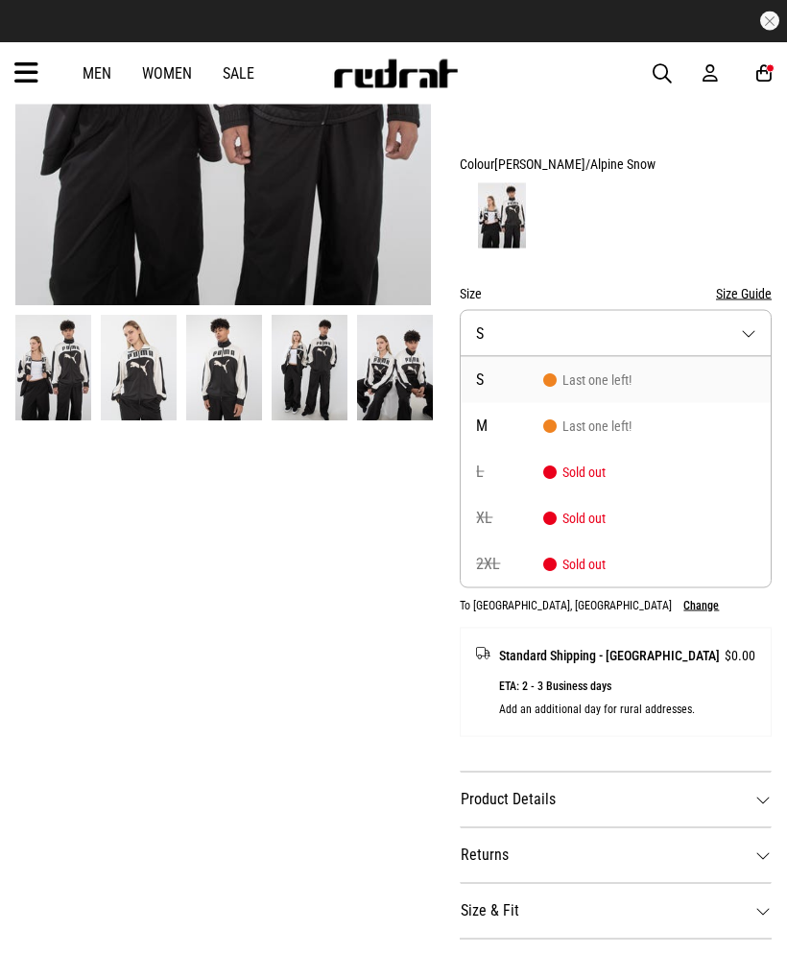
scroll to position [439, 0]
click at [683, 601] on button "Change" at bounding box center [700, 604] width 35 height 13
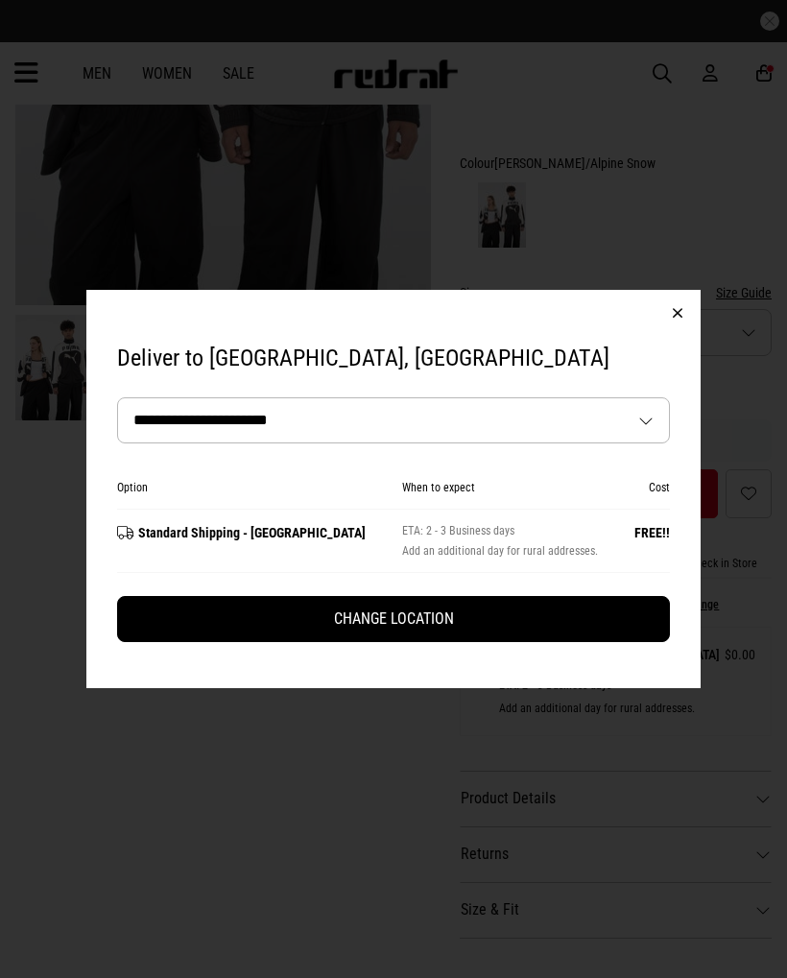
click at [192, 423] on select "**********" at bounding box center [393, 420] width 551 height 44
select select "********"
click at [580, 610] on button "Change Location" at bounding box center [393, 619] width 553 height 46
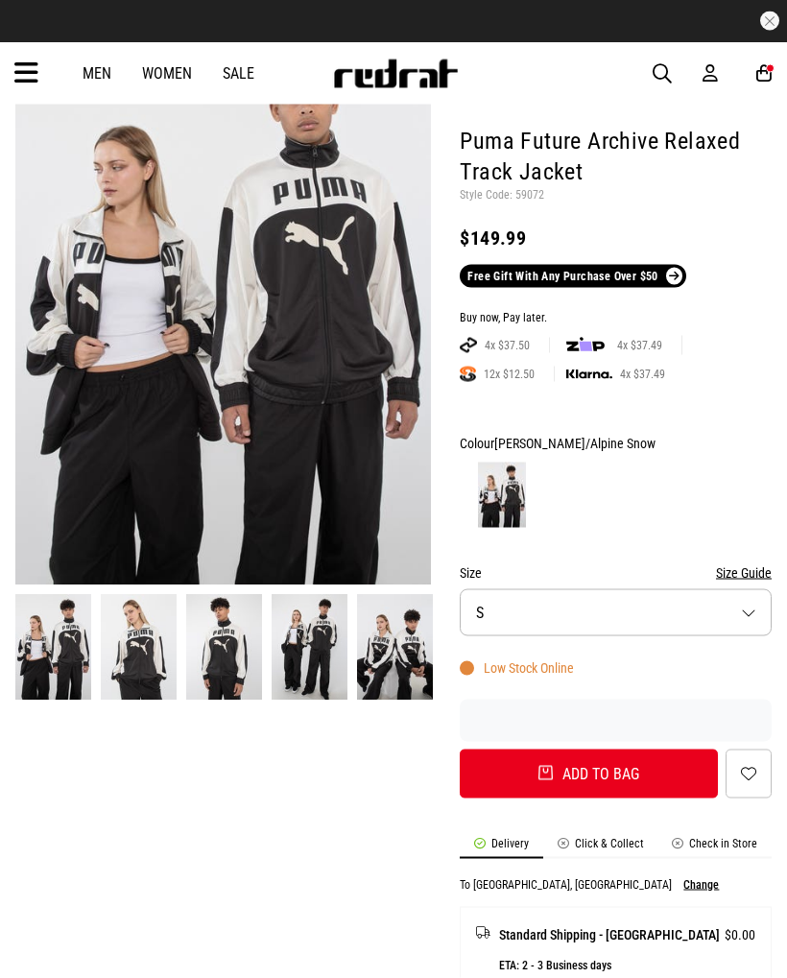
scroll to position [0, 0]
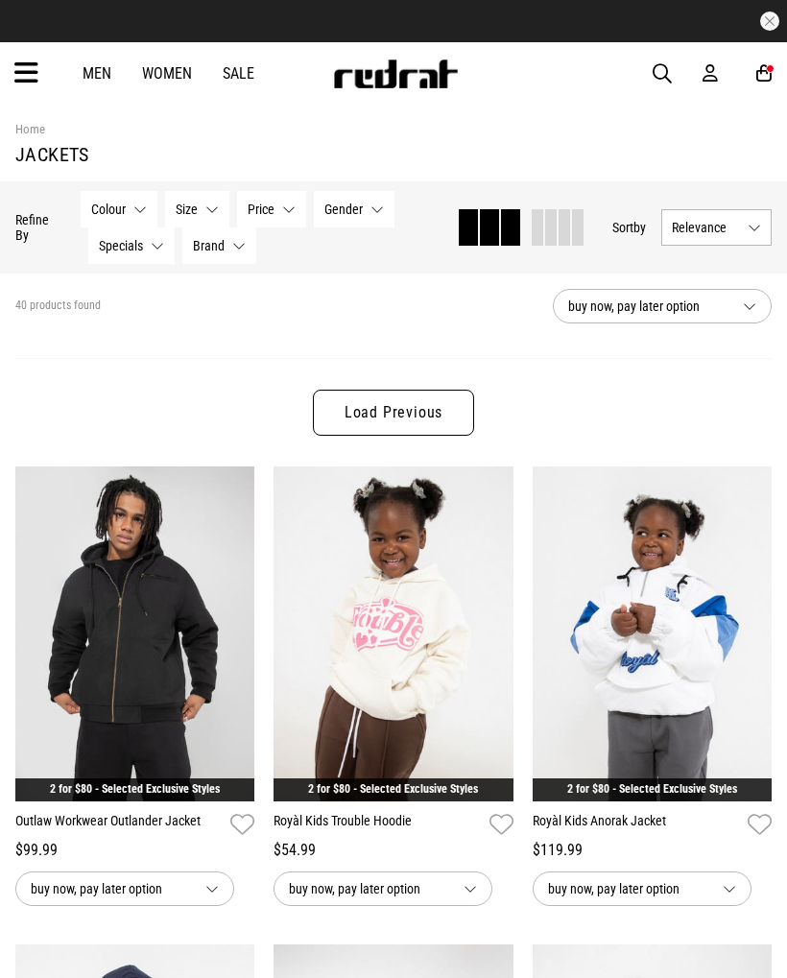
click at [354, 413] on link "Load Previous" at bounding box center [393, 413] width 161 height 46
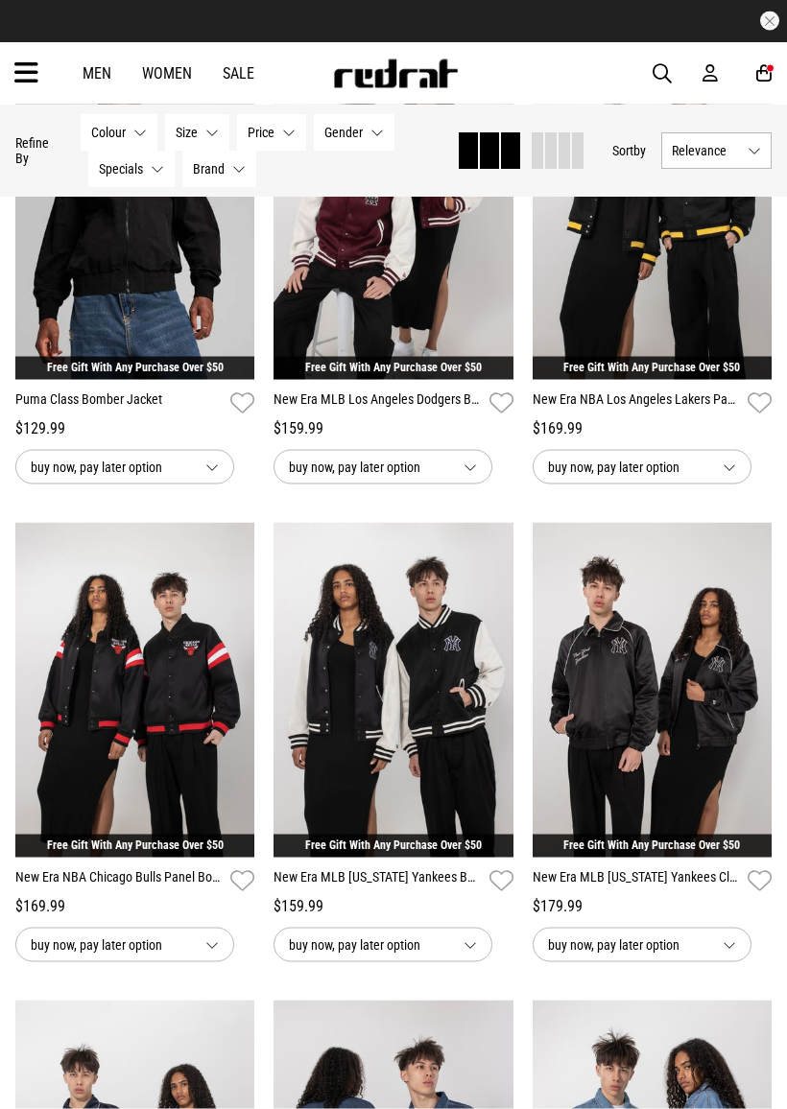
scroll to position [314, 0]
click at [674, 734] on img at bounding box center [652, 690] width 240 height 336
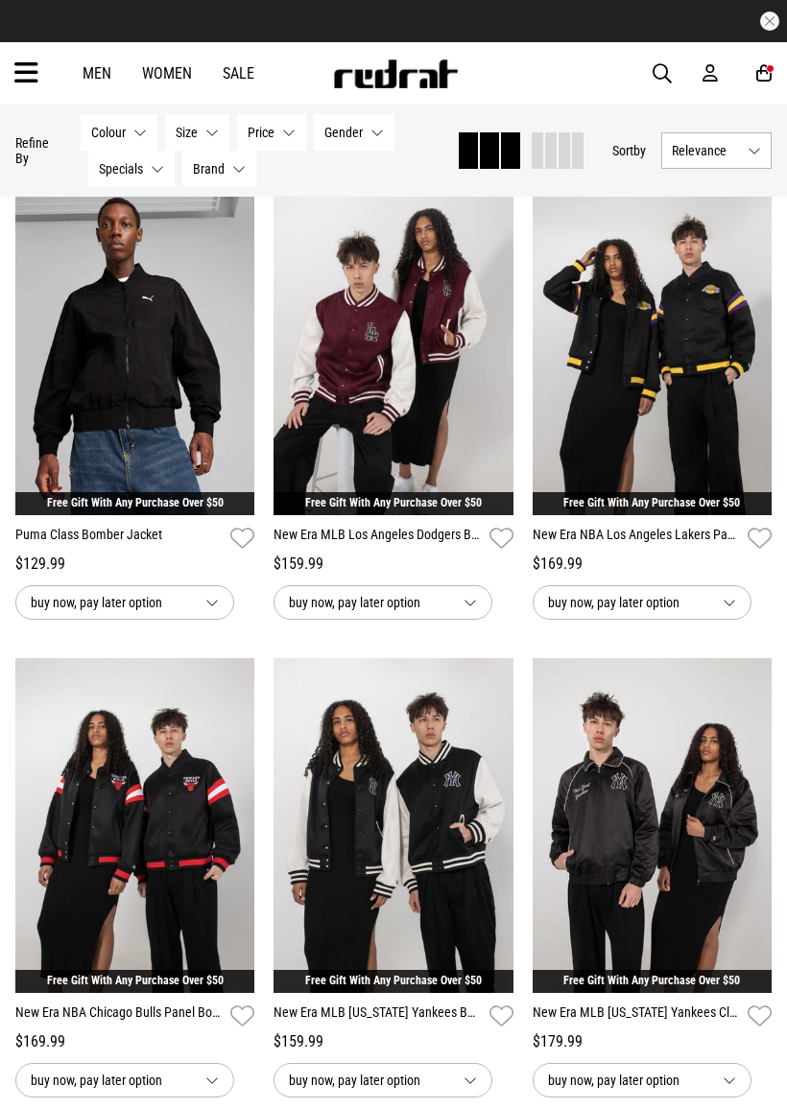
scroll to position [181, 0]
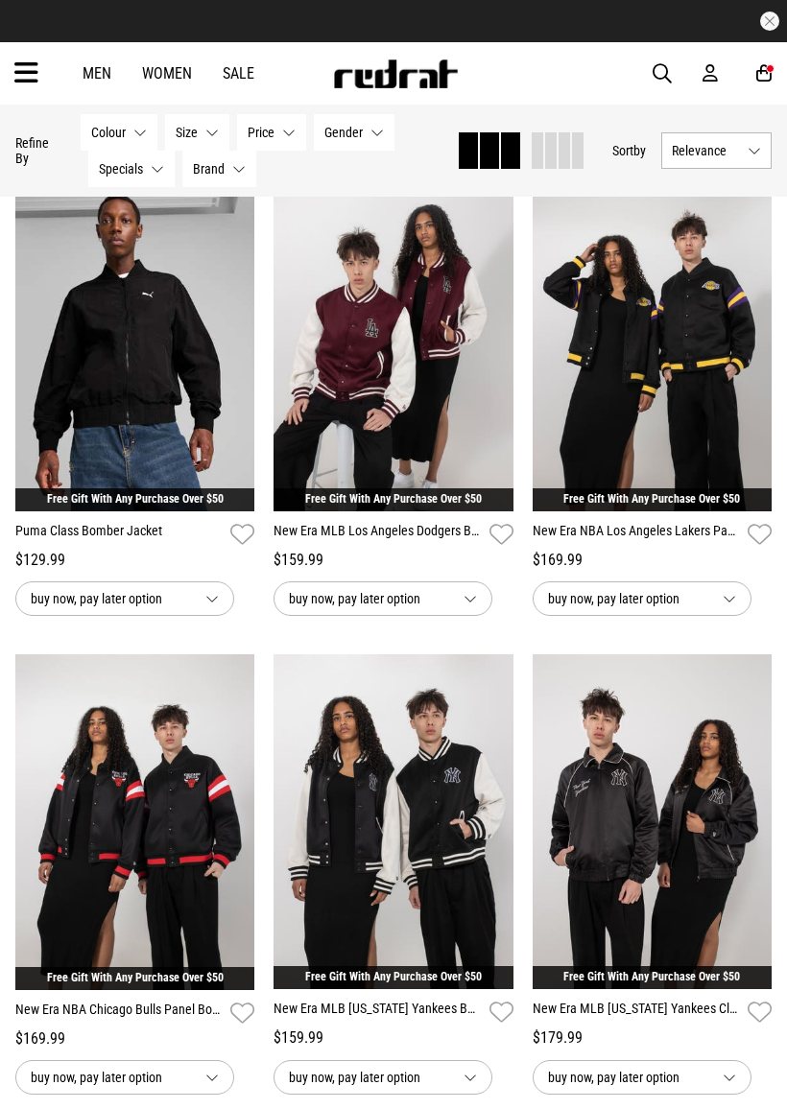
click at [143, 767] on img at bounding box center [135, 822] width 240 height 336
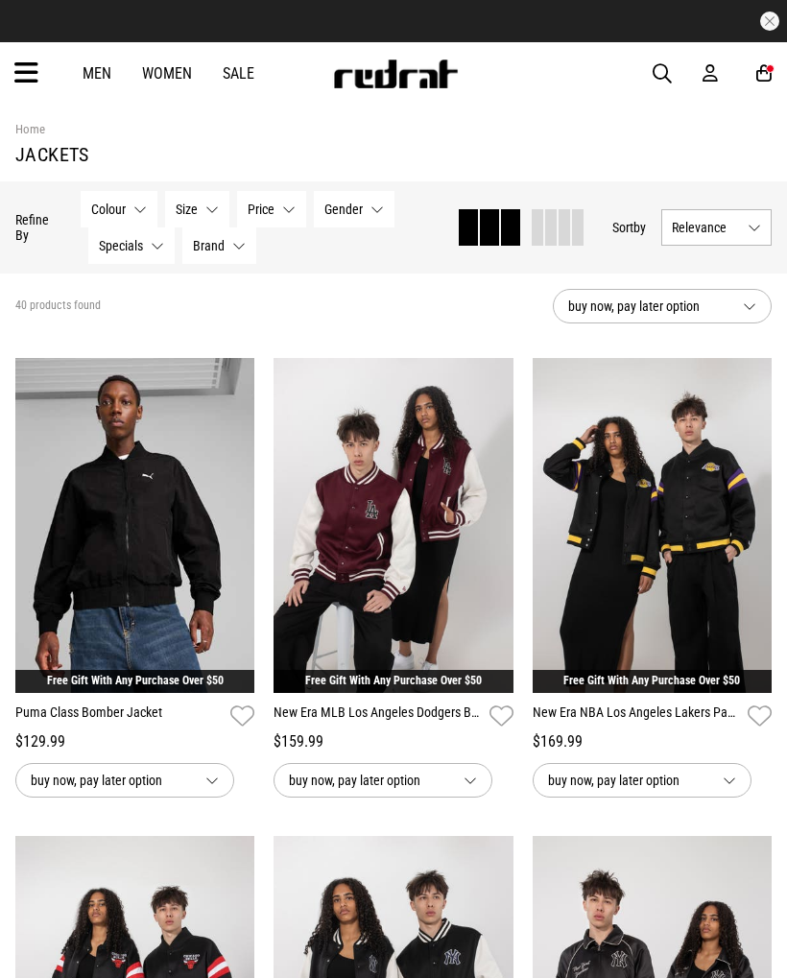
click at [36, 82] on icon at bounding box center [26, 74] width 24 height 32
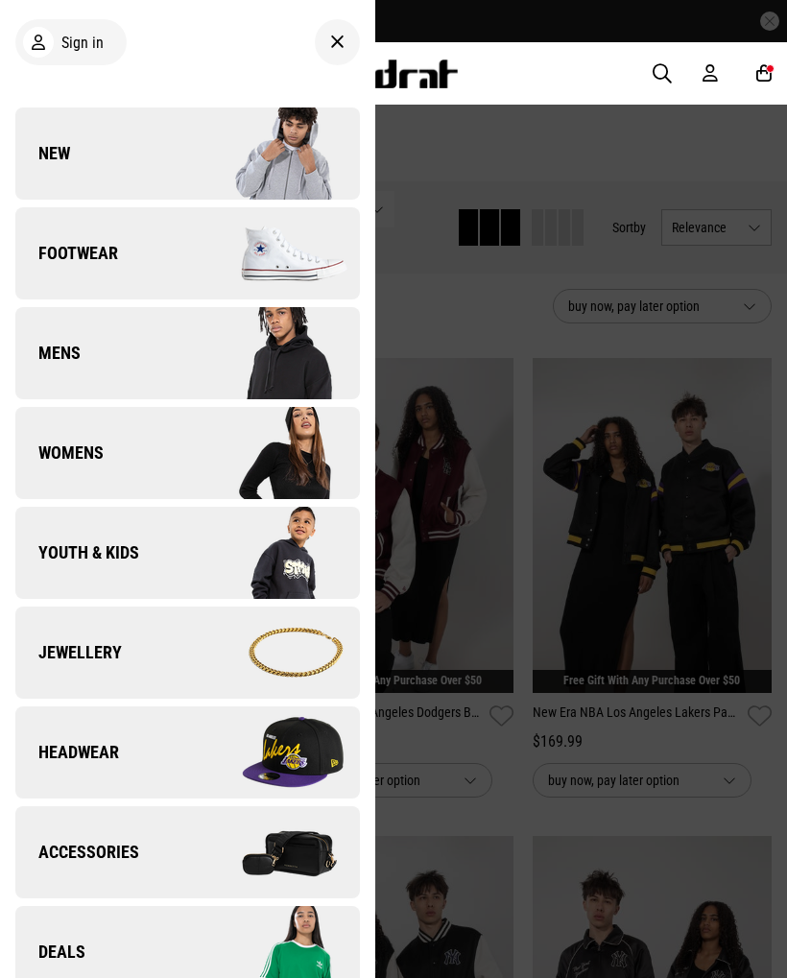
click at [91, 443] on span "Womens" at bounding box center [59, 452] width 88 height 23
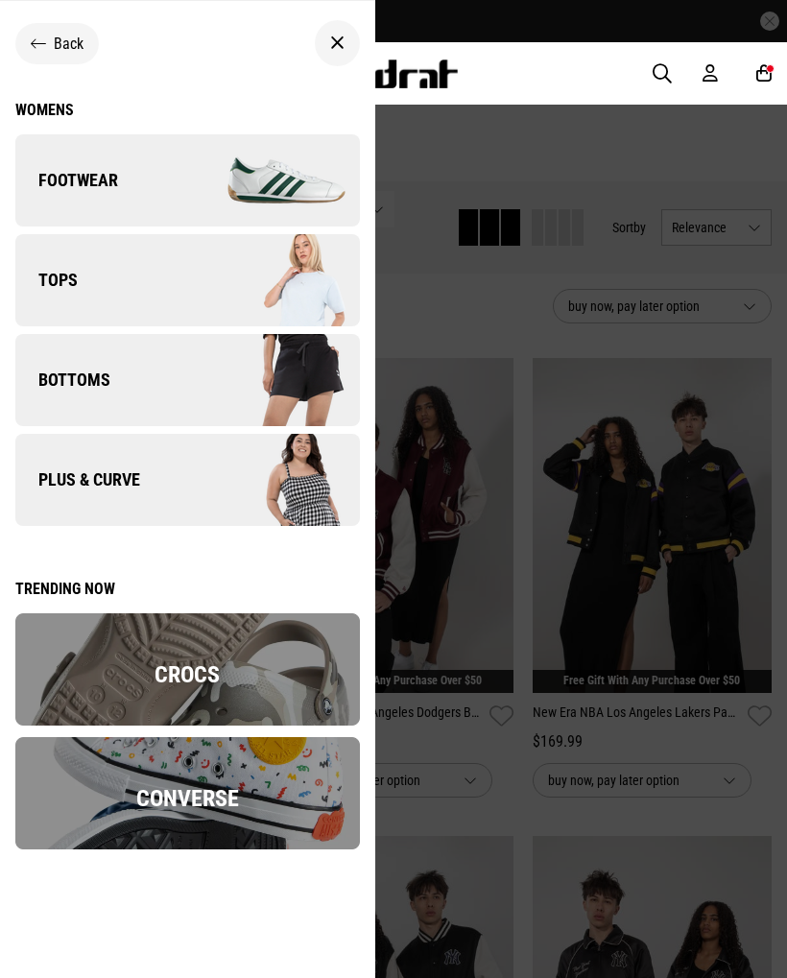
click at [97, 272] on link "Tops" at bounding box center [187, 280] width 344 height 92
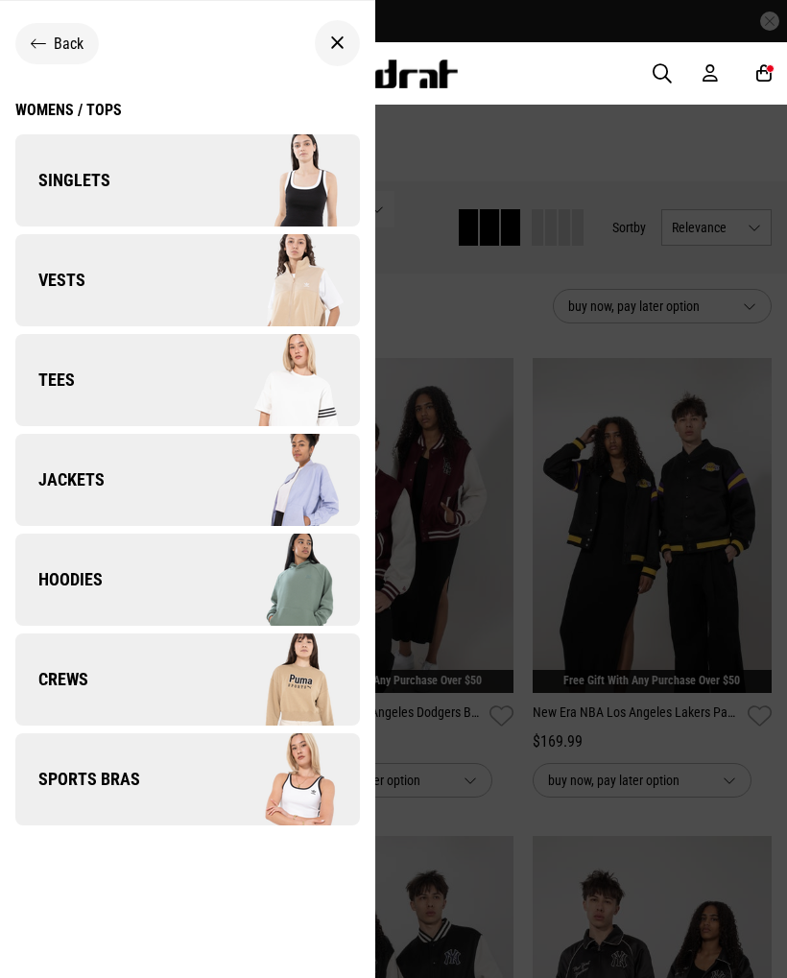
click at [67, 111] on div "Womens / Tops" at bounding box center [68, 110] width 106 height 18
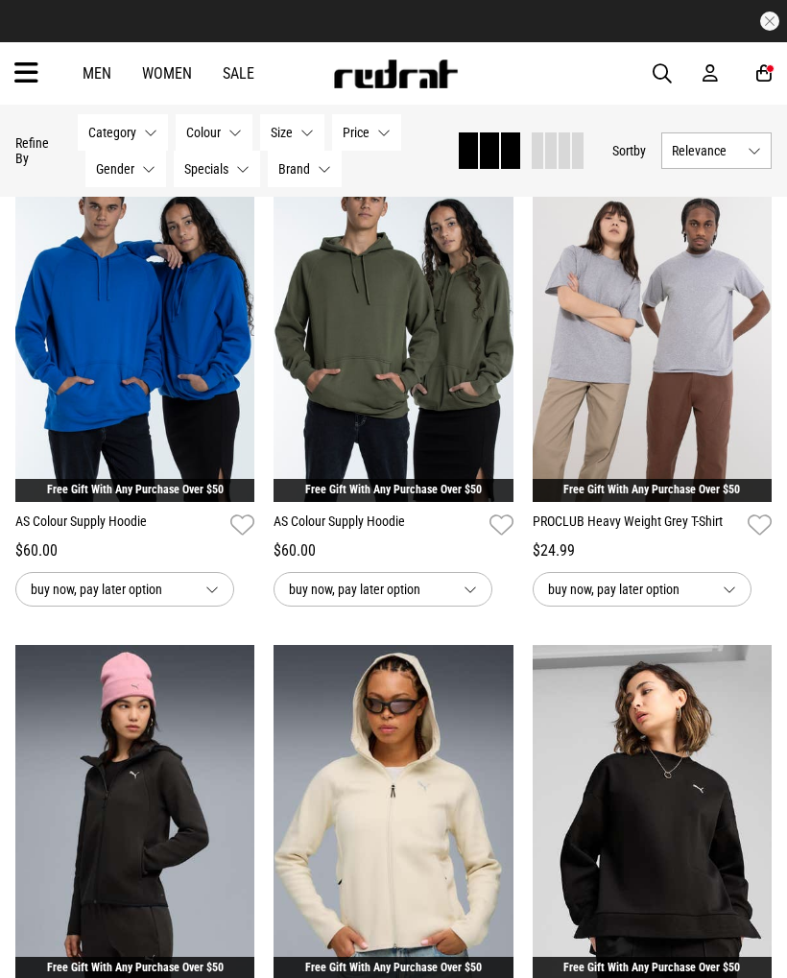
scroll to position [1150, 0]
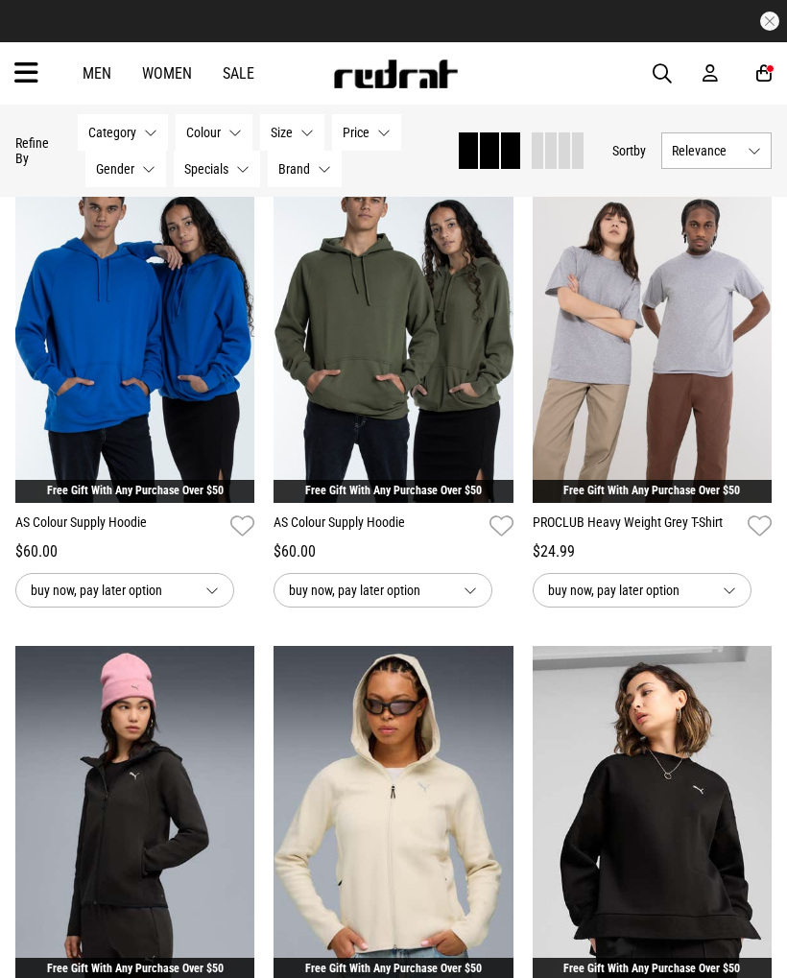
click at [178, 75] on link "Women" at bounding box center [167, 73] width 50 height 18
click at [172, 72] on link "Women" at bounding box center [167, 73] width 50 height 18
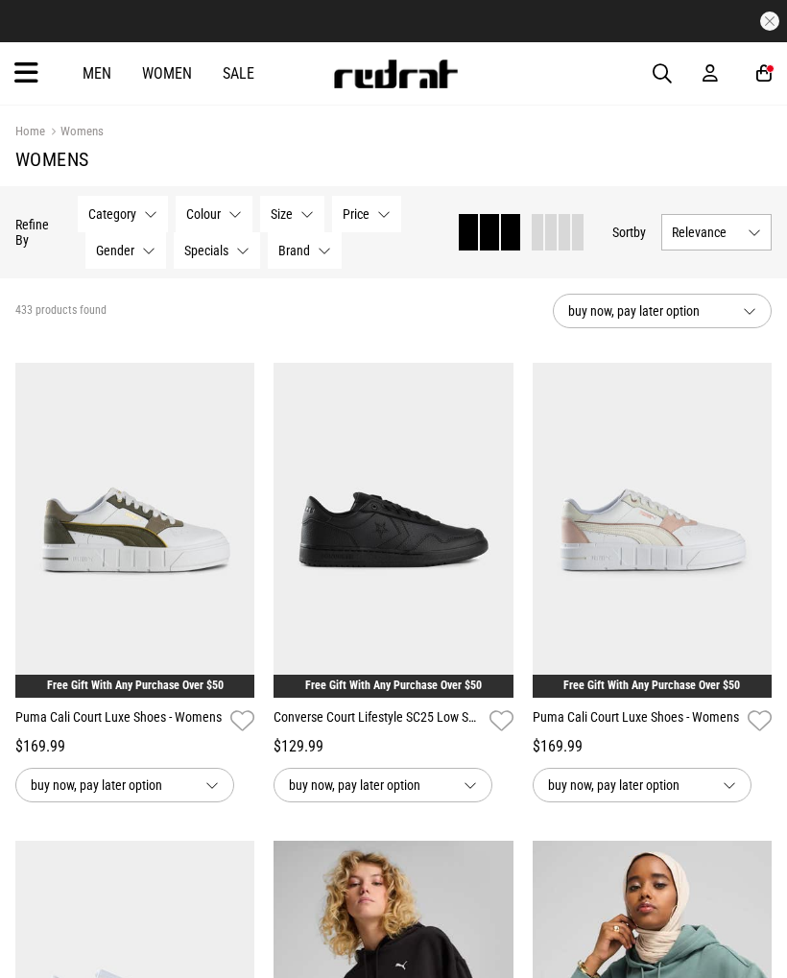
click at [34, 81] on icon at bounding box center [26, 74] width 24 height 32
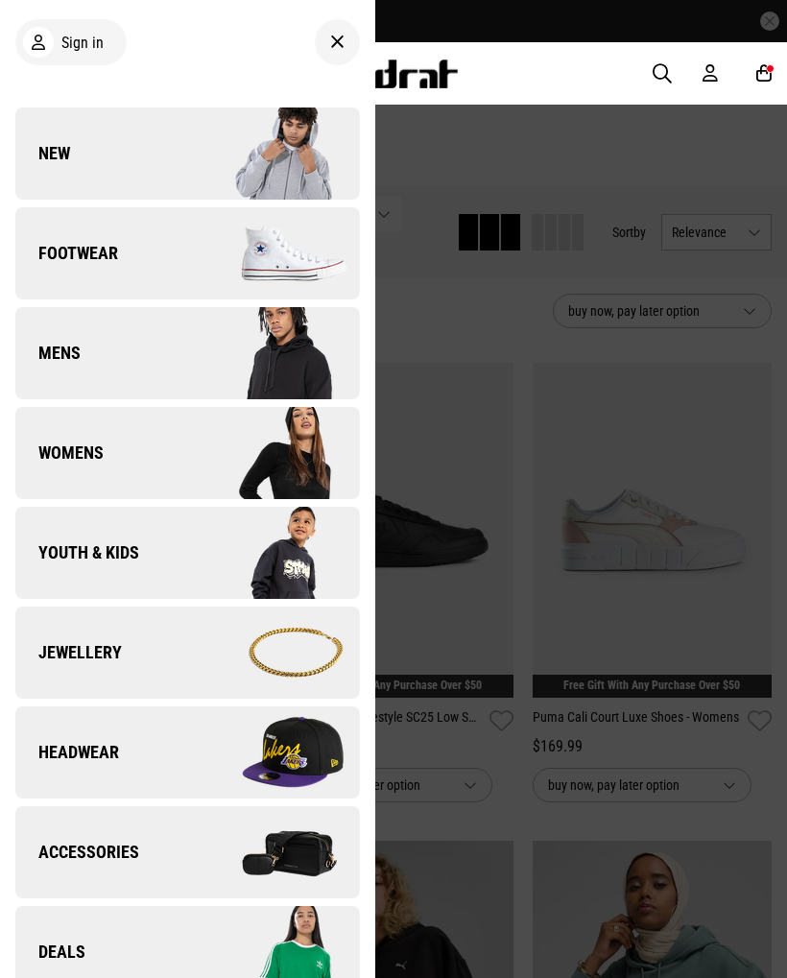
click at [112, 455] on link "Womens" at bounding box center [187, 453] width 344 height 92
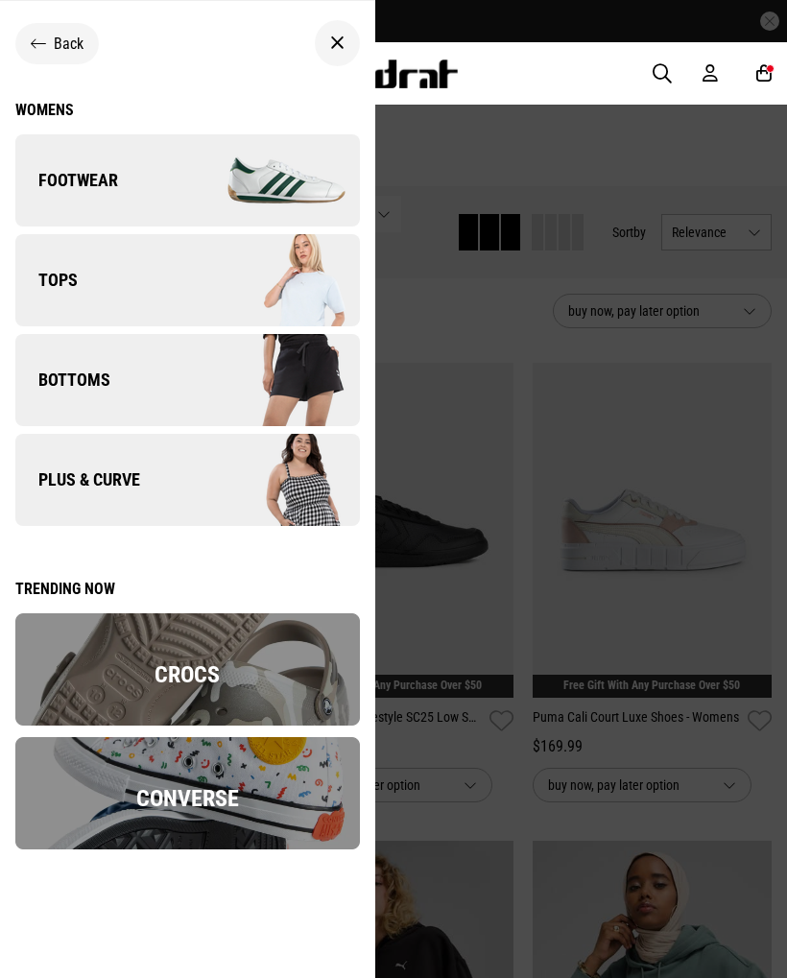
click at [74, 279] on span "Tops" at bounding box center [46, 280] width 62 height 23
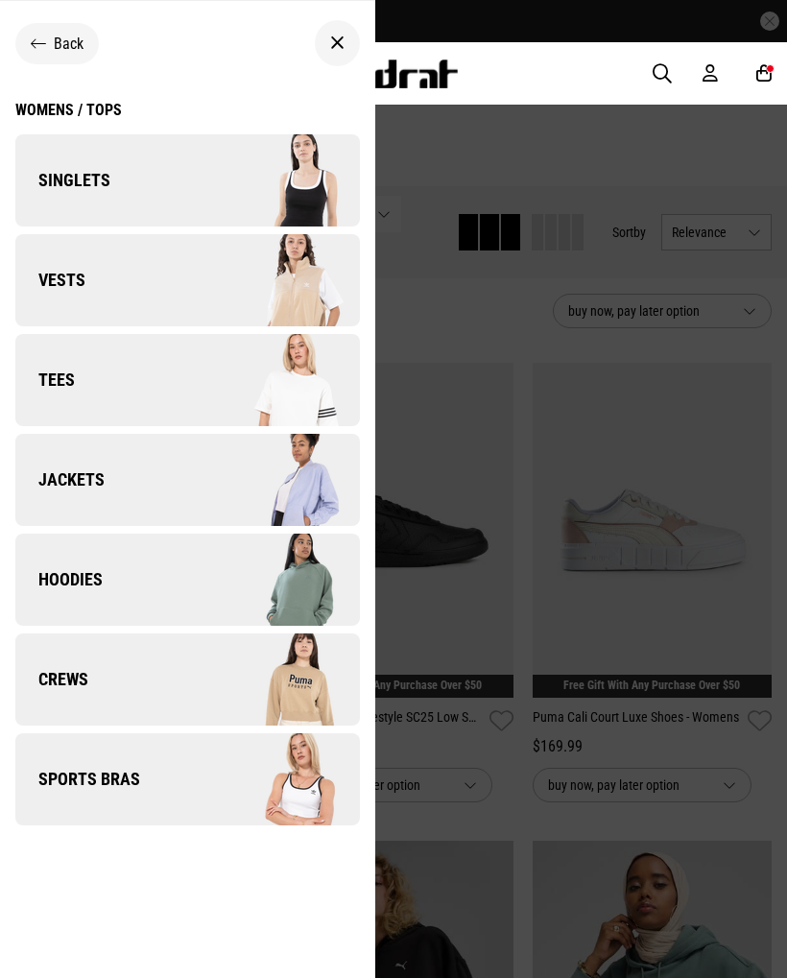
click at [83, 469] on span "Jackets" at bounding box center [59, 479] width 89 height 23
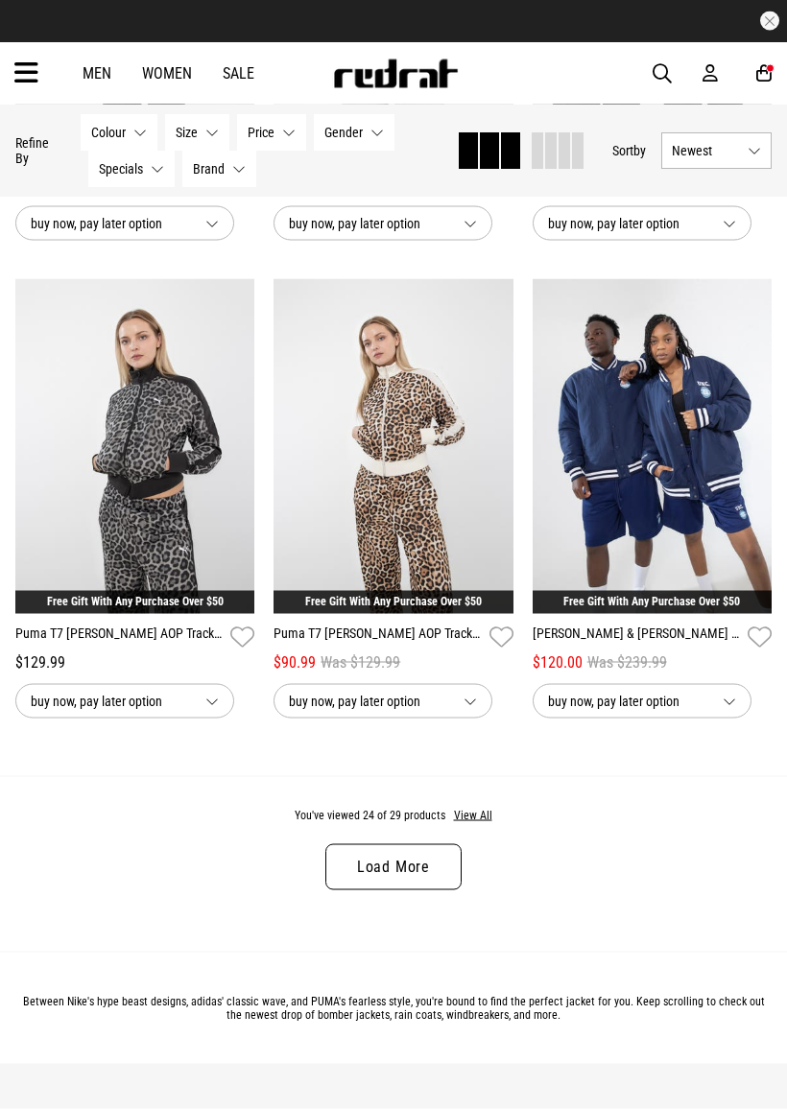
scroll to position [3429, 0]
click at [481, 824] on button "View All" at bounding box center [473, 815] width 40 height 17
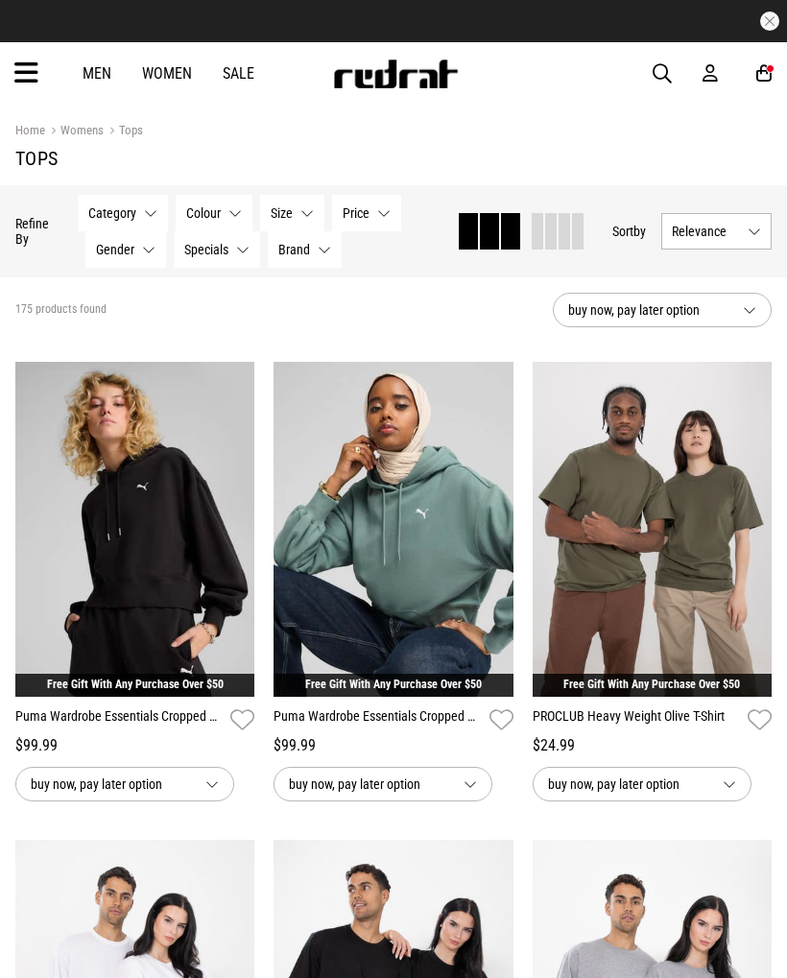
scroll to position [1150, 0]
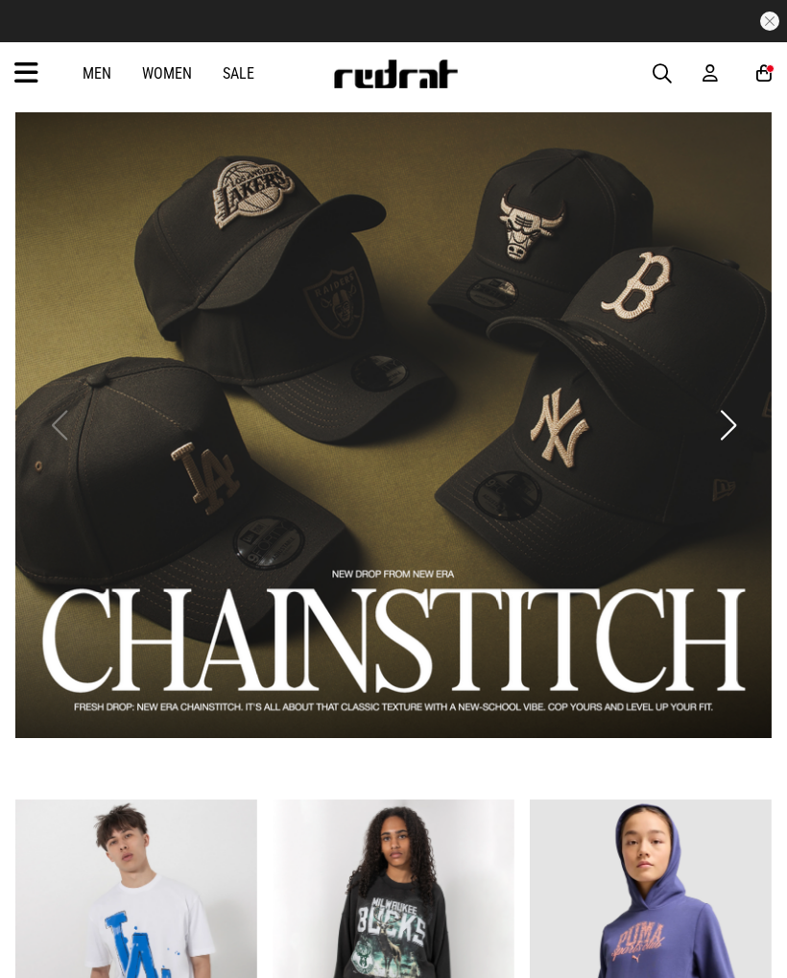
scroll to position [746, 0]
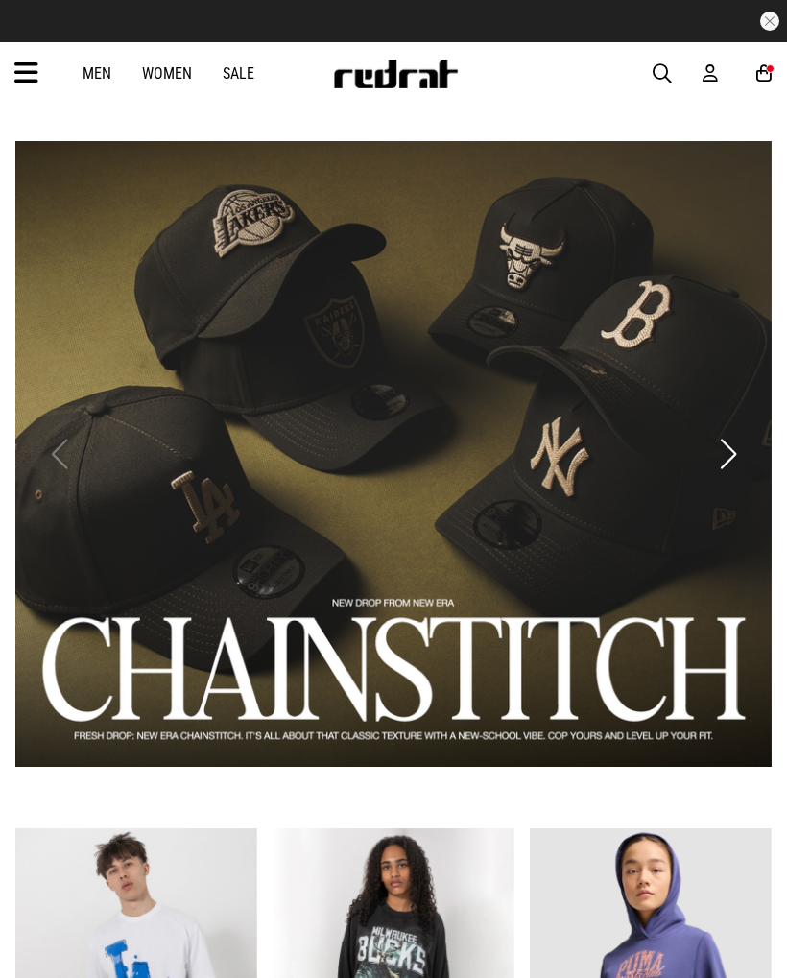
click at [164, 72] on link "Women" at bounding box center [167, 73] width 50 height 18
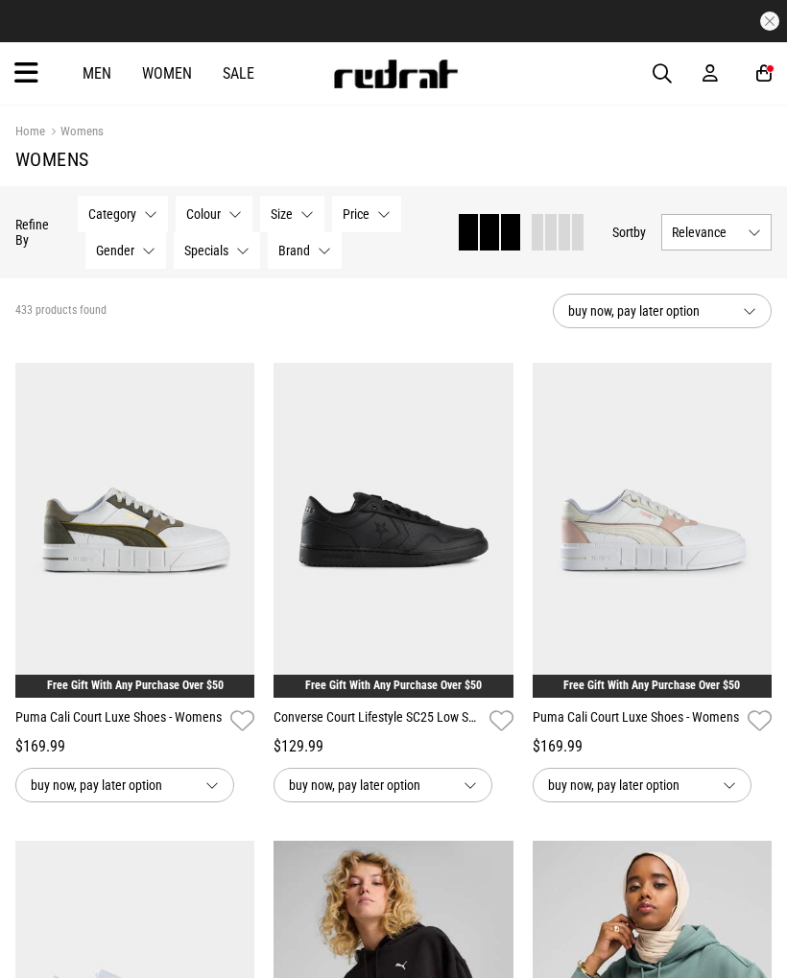
click at [232, 73] on link "Sale" at bounding box center [239, 73] width 32 height 18
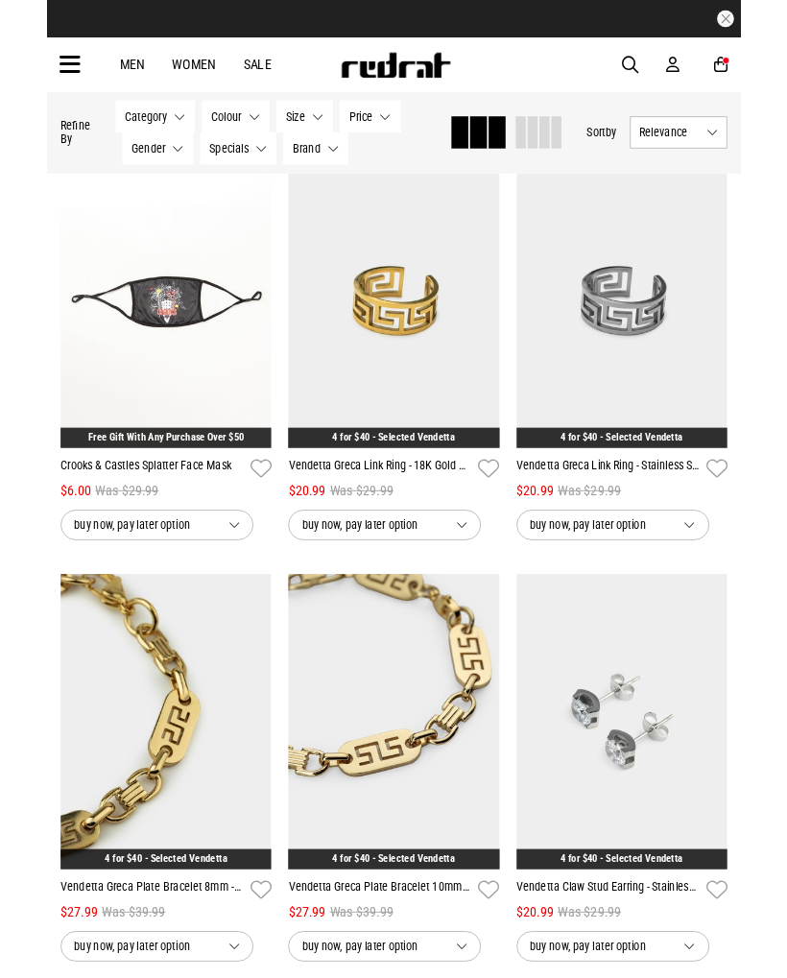
scroll to position [2100, 0]
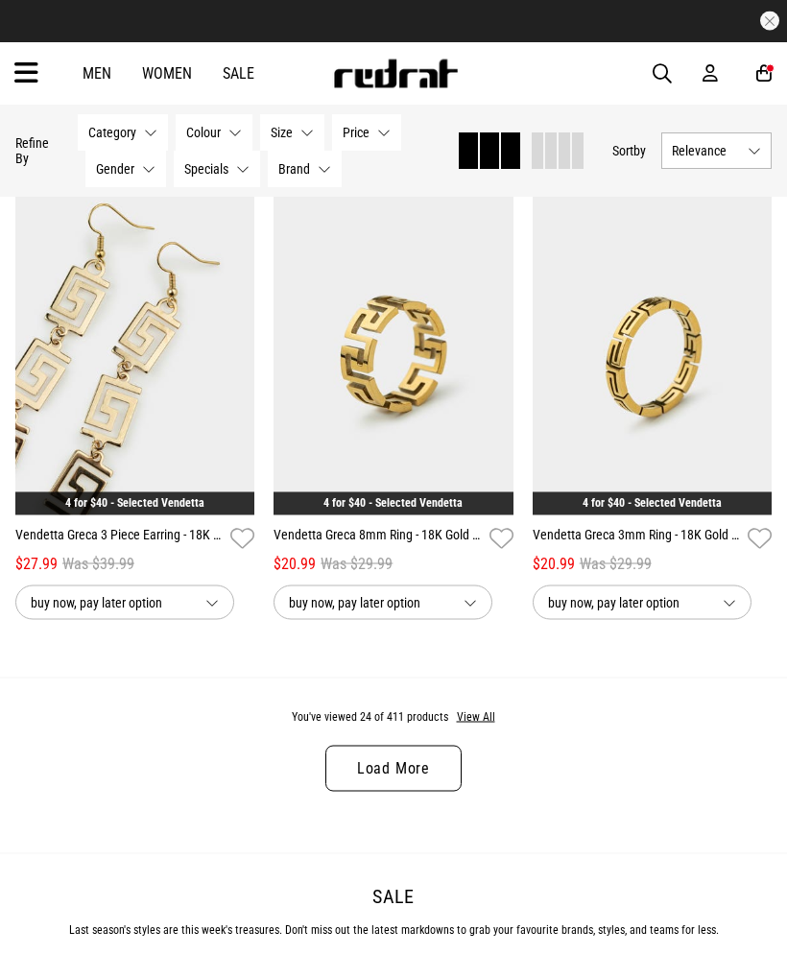
click at [479, 726] on button "View All" at bounding box center [476, 717] width 40 height 17
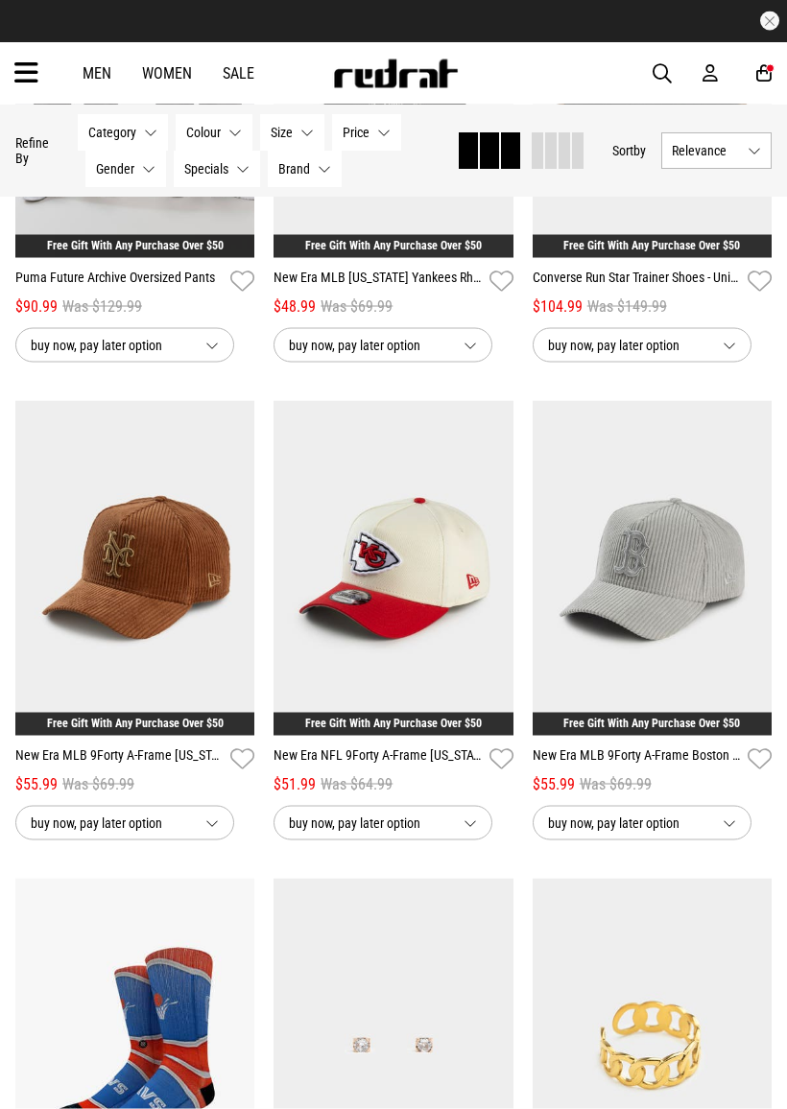
scroll to position [6175, 0]
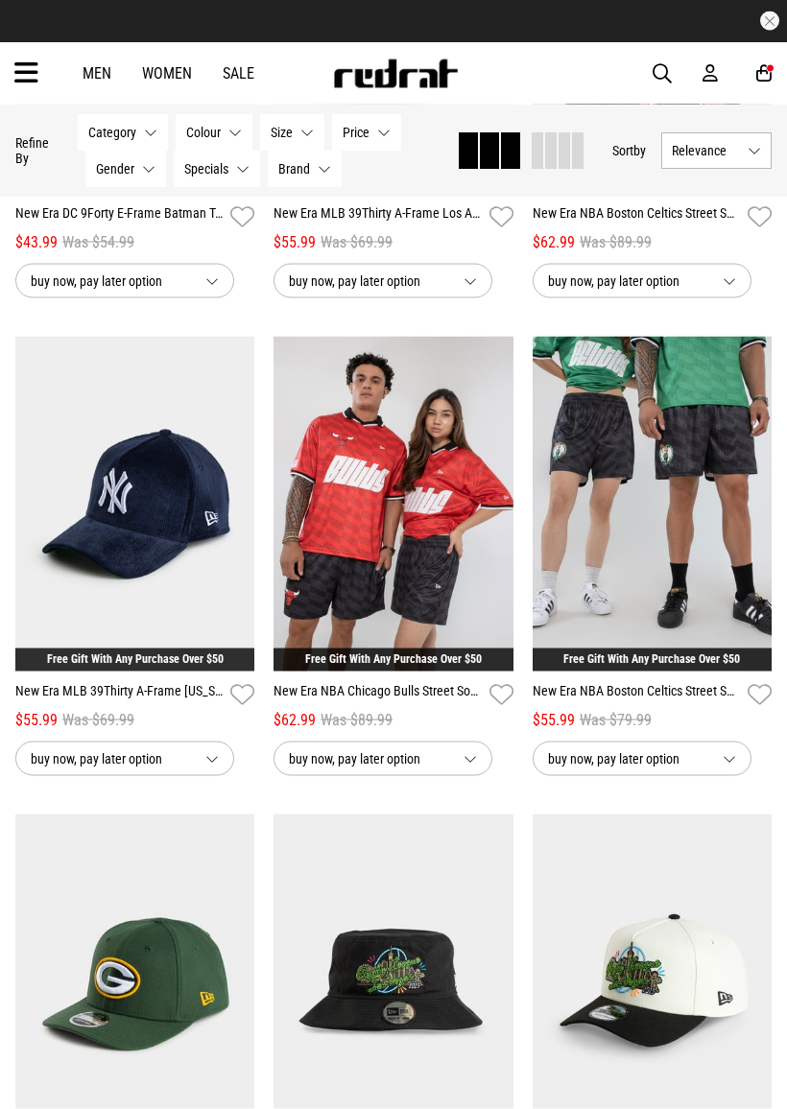
scroll to position [9559, 0]
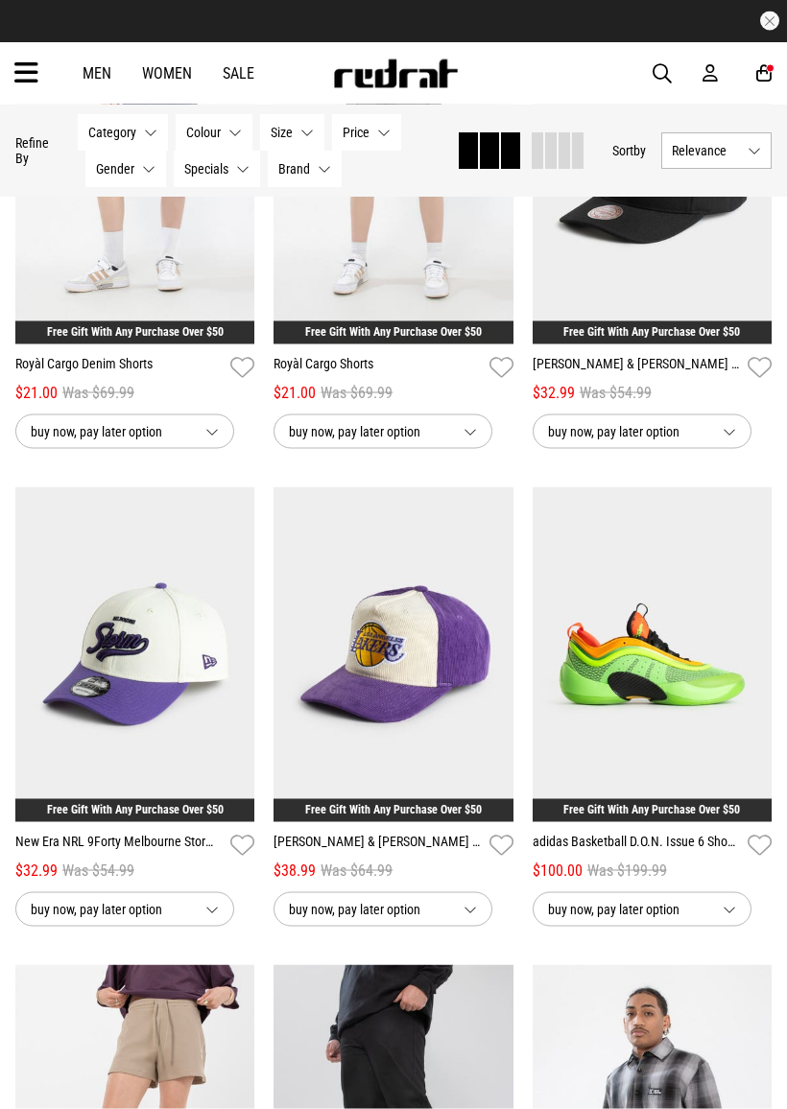
scroll to position [19469, 0]
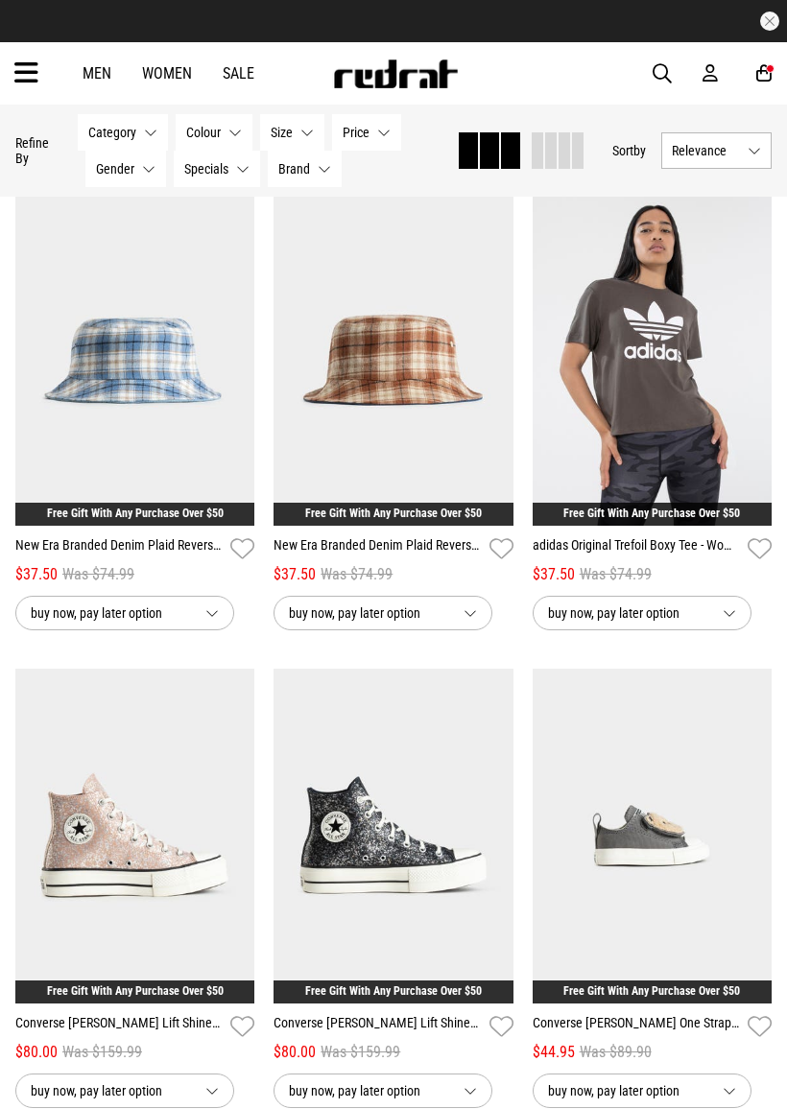
scroll to position [29328, 0]
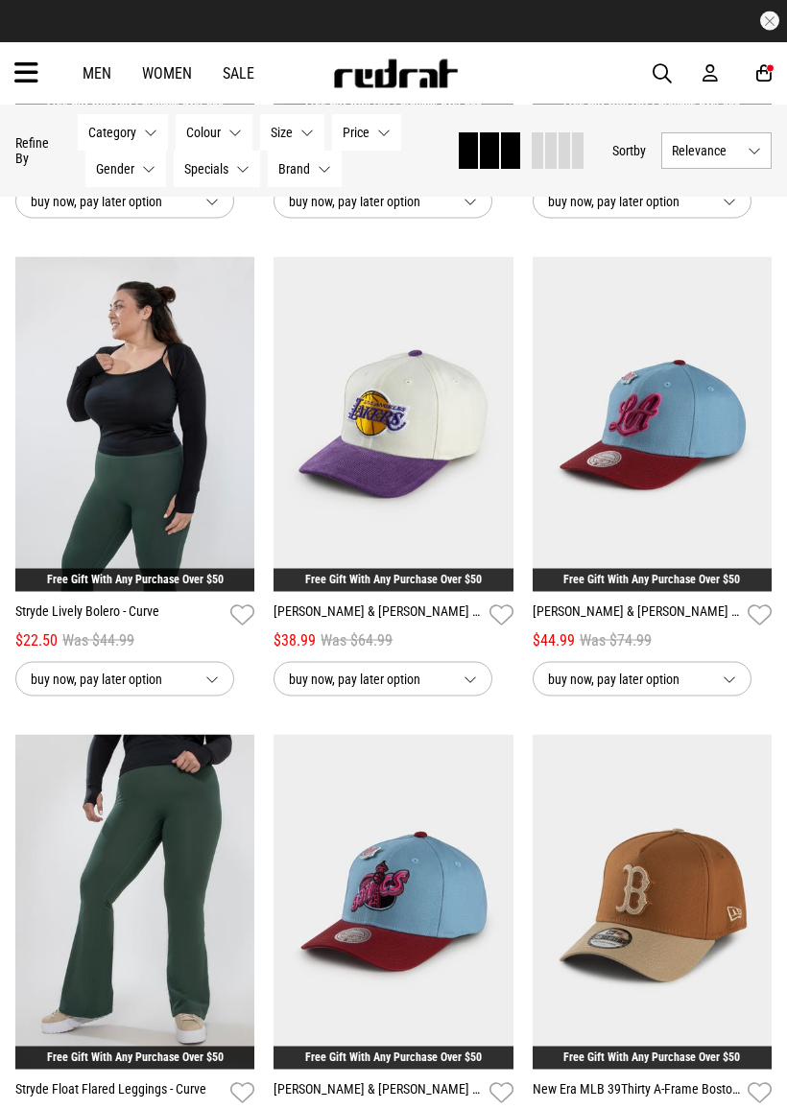
scroll to position [33557, 0]
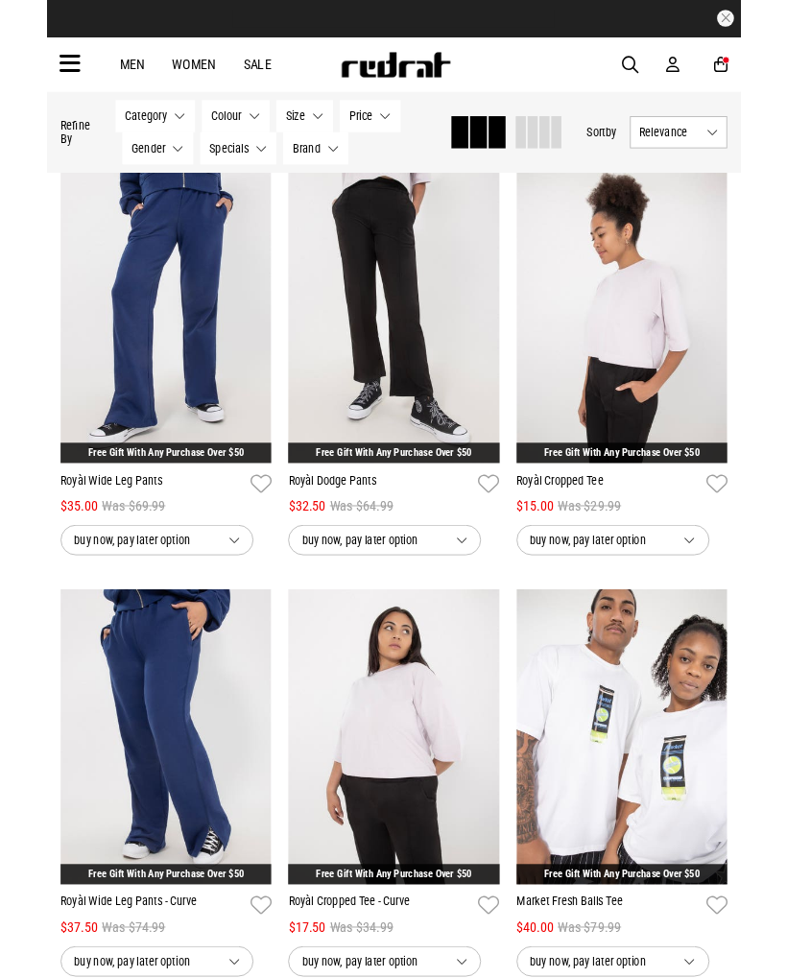
scroll to position [45088, 0]
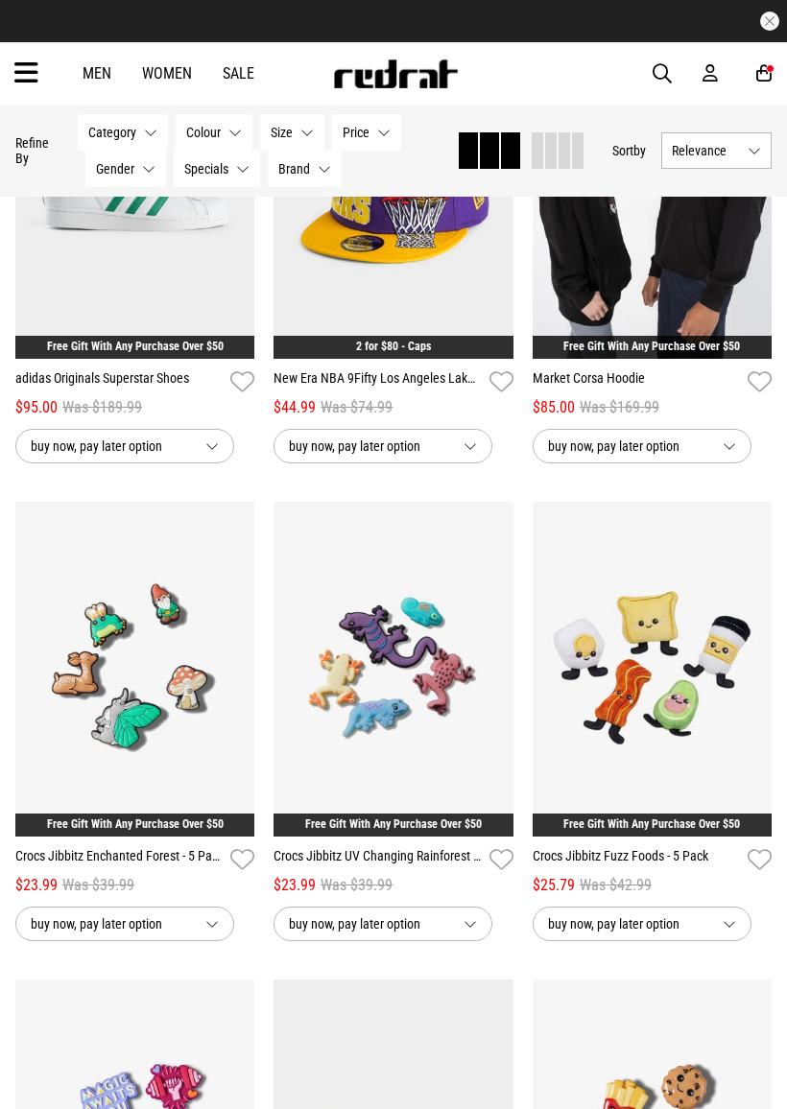
scroll to position [50513, 0]
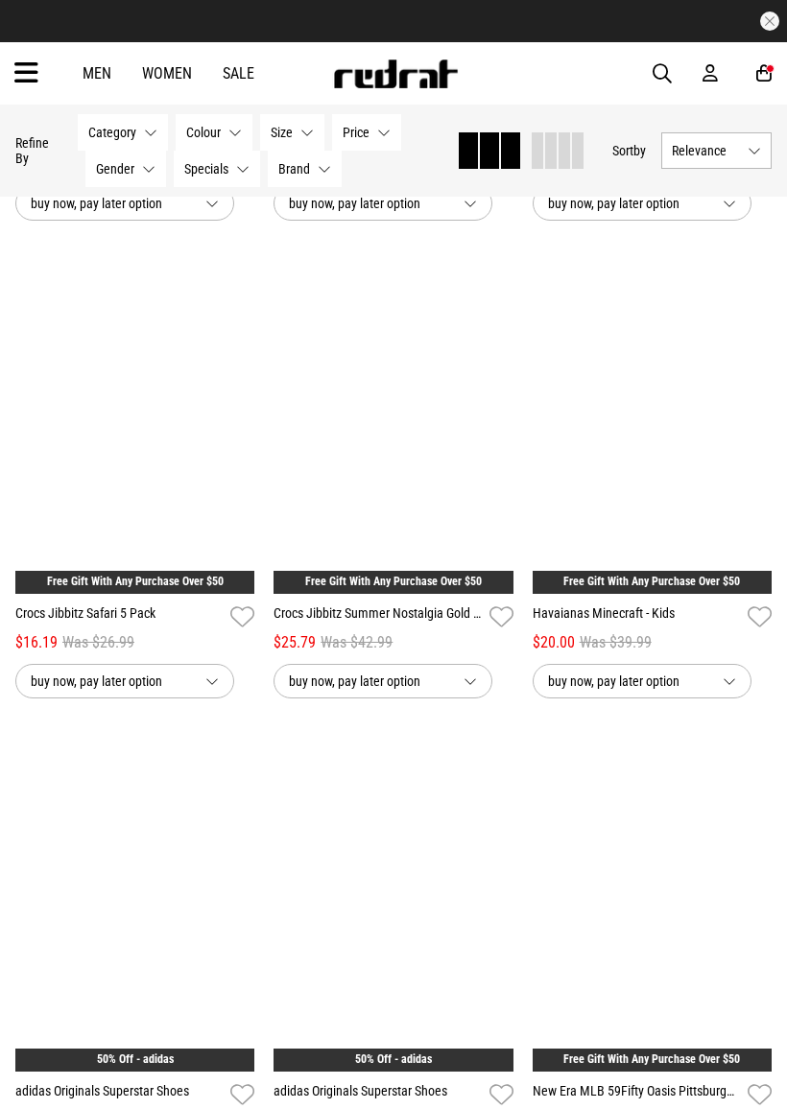
scroll to position [57453, 0]
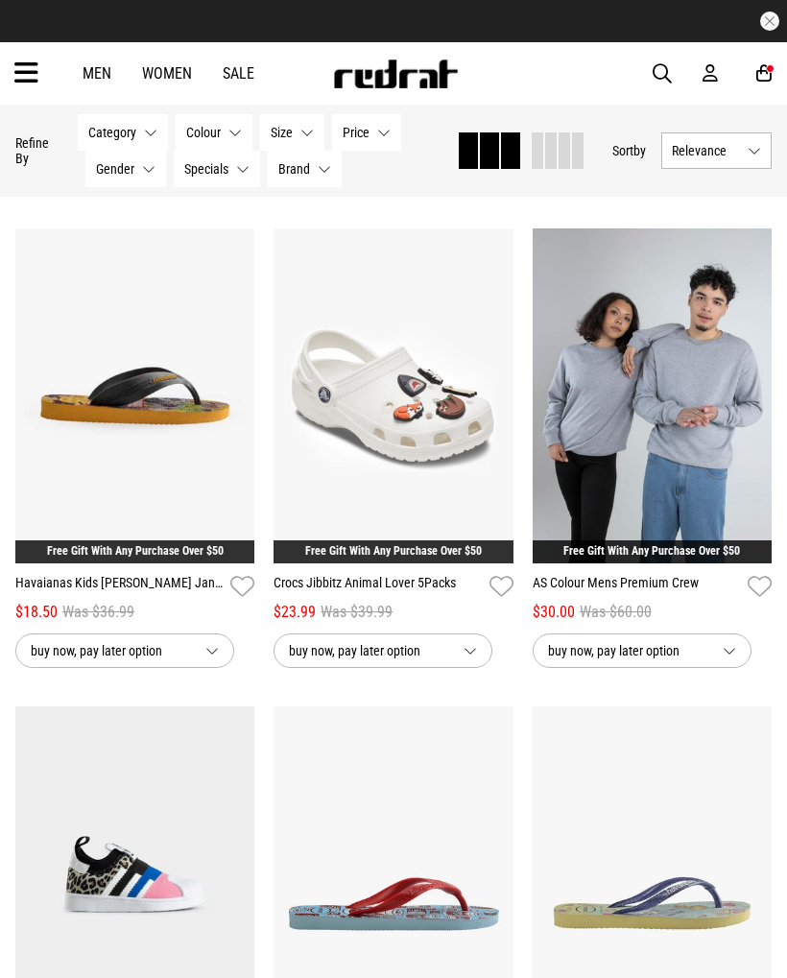
scroll to position [63150, 0]
